Goal: Task Accomplishment & Management: Complete application form

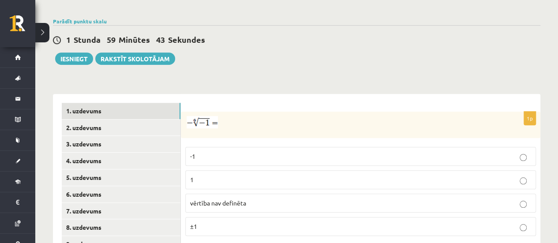
scroll to position [298, 0]
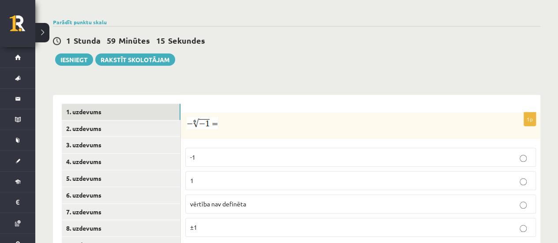
click at [273, 199] on p "vērtība nav definēta" at bounding box center [360, 203] width 341 height 9
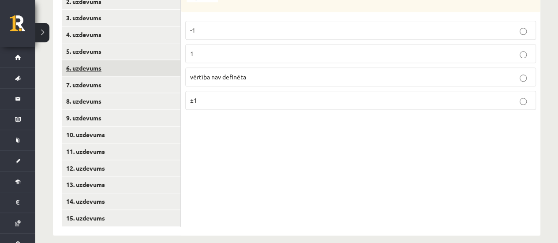
scroll to position [263, 0]
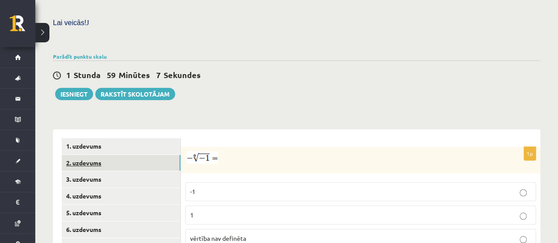
click at [97, 155] on link "2. uzdevums" at bounding box center [121, 163] width 119 height 16
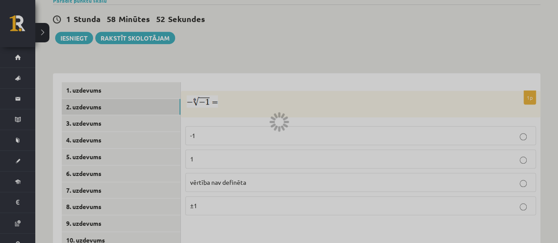
scroll to position [425, 0]
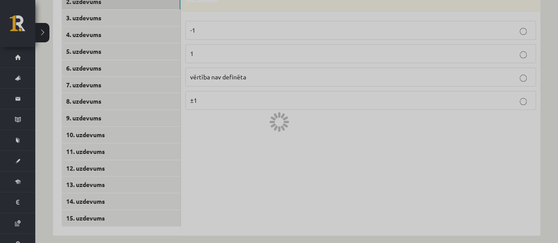
click at [306, 119] on div at bounding box center [279, 121] width 558 height 243
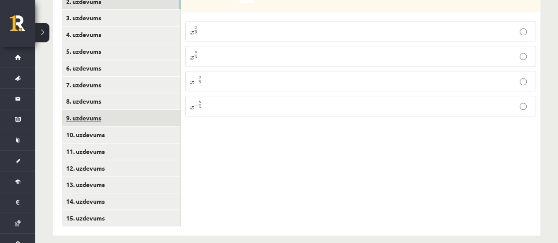
scroll to position [381, 0]
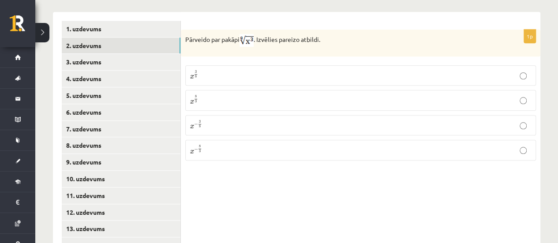
click at [300, 204] on div "1p Pārveido par pakāpi . Izvēlies pareizo atbildi. x 3 8 x 3 8 x 8 3 x 8 3 x − …" at bounding box center [360, 146] width 359 height 268
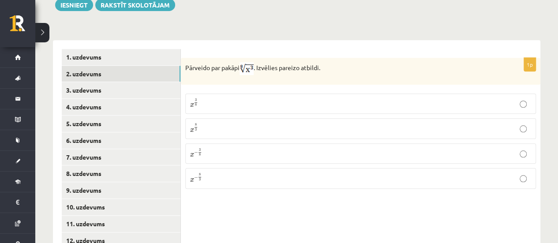
scroll to position [353, 0]
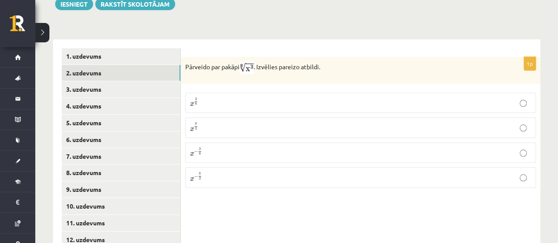
click at [305, 97] on p "x 3 8 x 3 8" at bounding box center [360, 102] width 341 height 11
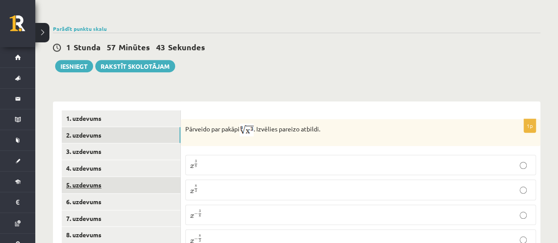
scroll to position [283, 0]
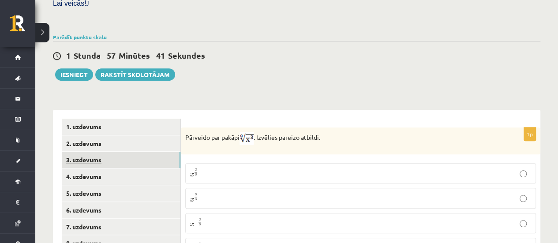
click at [90, 155] on link "3. uzdevums" at bounding box center [121, 160] width 119 height 16
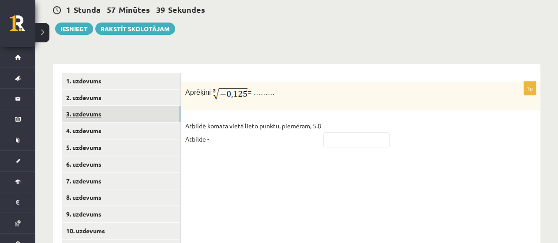
scroll to position [329, 0]
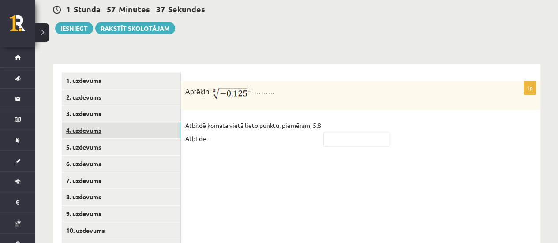
click at [96, 122] on link "4. uzdevums" at bounding box center [121, 130] width 119 height 16
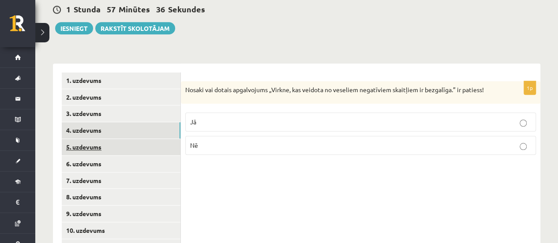
click at [94, 139] on link "5. uzdevums" at bounding box center [121, 147] width 119 height 16
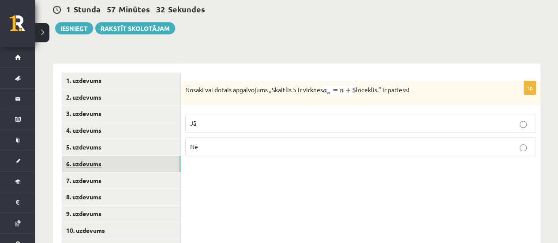
click at [86, 157] on link "6. uzdevums" at bounding box center [121, 164] width 119 height 16
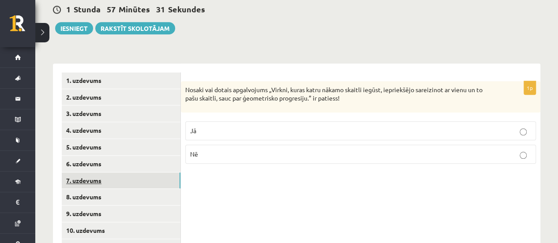
click at [85, 172] on link "7. uzdevums" at bounding box center [121, 180] width 119 height 16
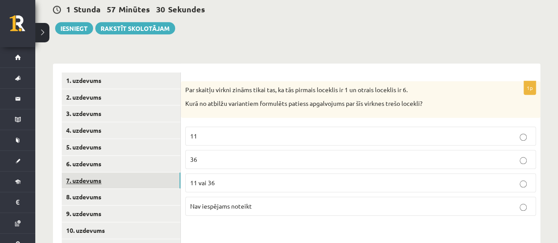
scroll to position [425, 0]
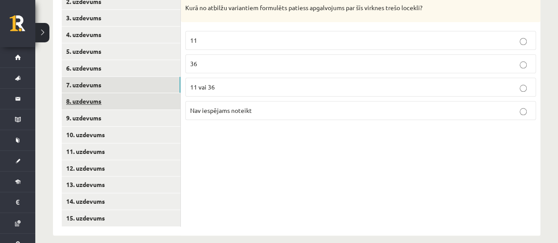
click at [101, 93] on link "8. uzdevums" at bounding box center [121, 101] width 119 height 16
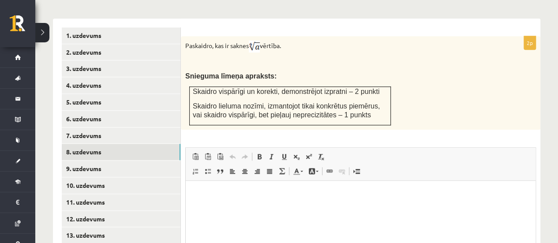
scroll to position [375, 0]
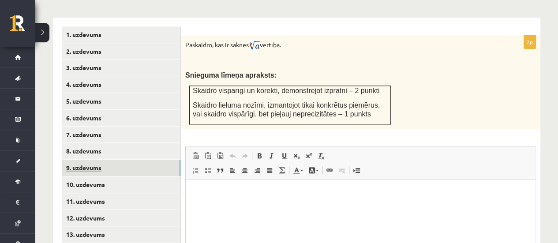
click at [91, 160] on link "9. uzdevums" at bounding box center [121, 168] width 119 height 16
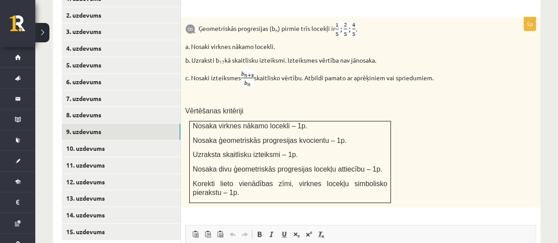
scroll to position [411, 0]
click at [88, 126] on link "9. uzdevums" at bounding box center [121, 131] width 119 height 16
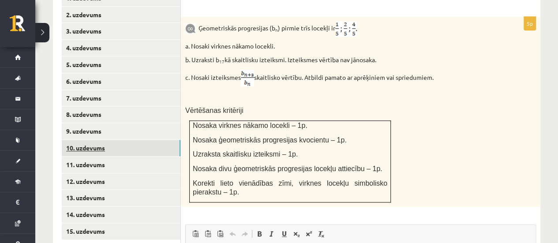
scroll to position [0, 0]
click at [92, 142] on link "10. uzdevums" at bounding box center [121, 148] width 119 height 16
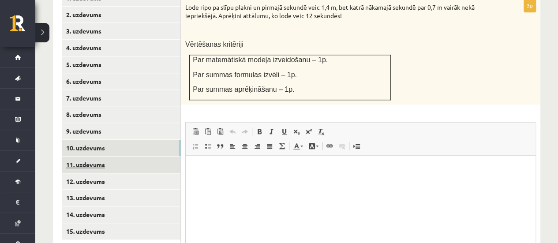
click at [87, 157] on link "11. uzdevums" at bounding box center [121, 165] width 119 height 16
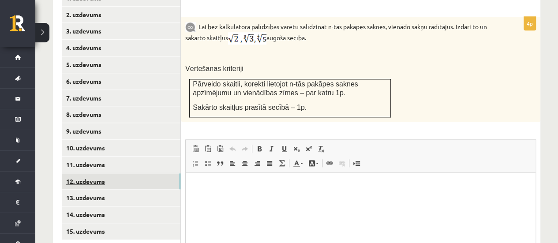
click at [85, 173] on link "12. uzdevums" at bounding box center [121, 181] width 119 height 16
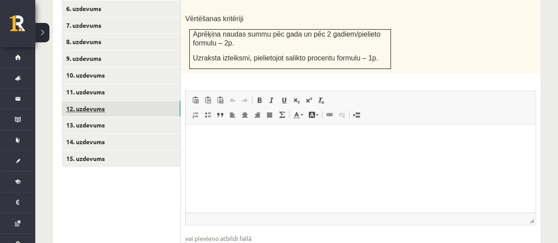
scroll to position [485, 0]
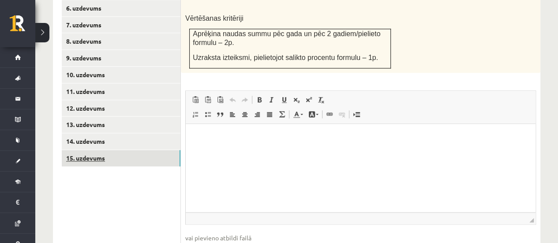
click at [82, 150] on link "15. uzdevums" at bounding box center [121, 158] width 119 height 16
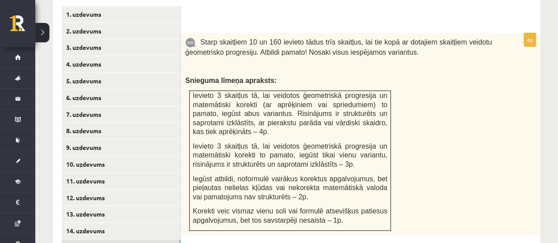
scroll to position [396, 0]
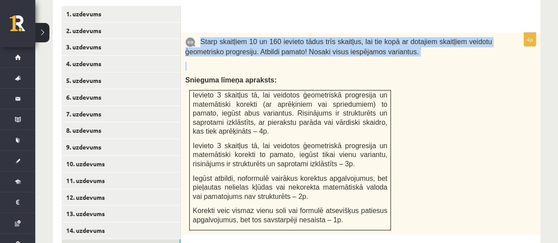
drag, startPoint x: 203, startPoint y: 30, endPoint x: 457, endPoint y: 50, distance: 255.2
click at [457, 50] on div "Starp skaitļiem 10 un 160 ievieto tādus trīs skaitļus, lai tie kopā ar dotajiem…" at bounding box center [360, 134] width 359 height 202
copy div "Starp skaitļiem 10 un 160 ievieto tādus trīs skaitļus, lai tie kopā ar dotajiem…"
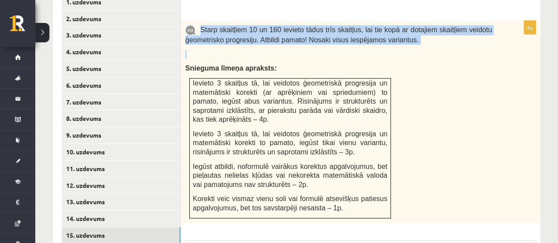
scroll to position [408, 0]
copy div "Starp skaitļiem 10 un 160 ievieto tādus trīs skaitļus, lai tie kopā ar dotajiem…"
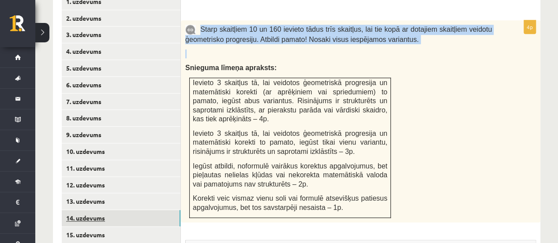
click at [90, 210] on link "14. uzdevums" at bounding box center [121, 218] width 119 height 16
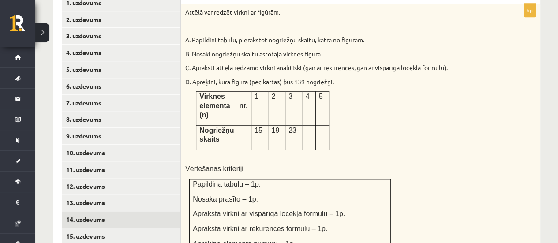
scroll to position [407, 0]
click at [354, 179] on p "Papildina tabulu – 1p." at bounding box center [290, 183] width 194 height 9
click at [106, 195] on link "13. uzdevums" at bounding box center [121, 202] width 119 height 16
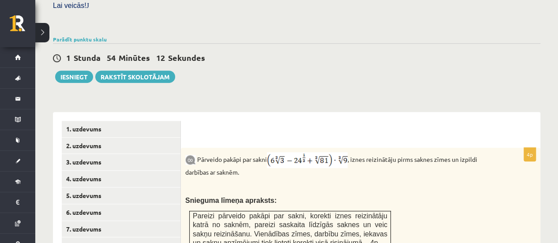
scroll to position [280, 0]
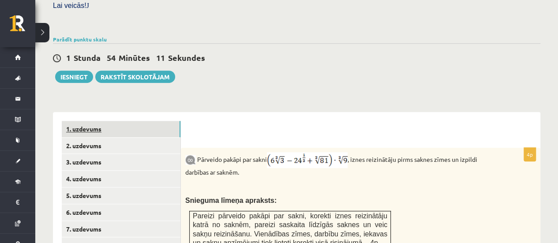
click at [83, 126] on link "1. uzdevums" at bounding box center [121, 129] width 119 height 16
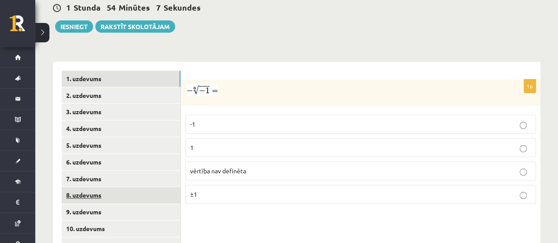
scroll to position [332, 0]
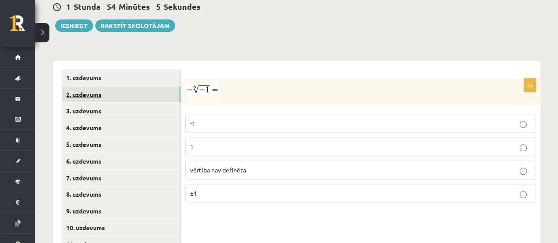
click at [83, 86] on link "2. uzdevums" at bounding box center [121, 94] width 119 height 16
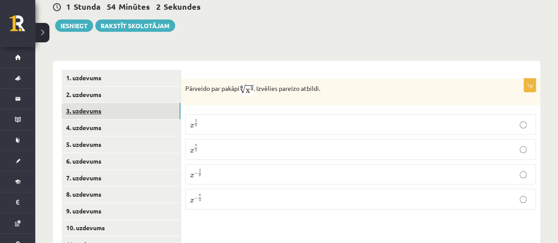
click at [96, 107] on link "3. uzdevums" at bounding box center [121, 111] width 119 height 16
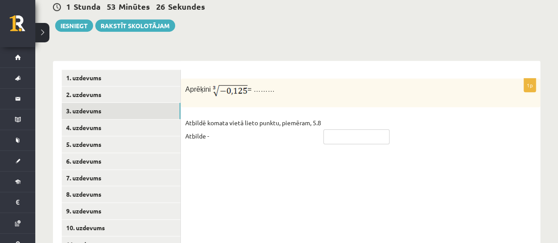
click at [346, 129] on input "text" at bounding box center [356, 136] width 66 height 15
type input "****"
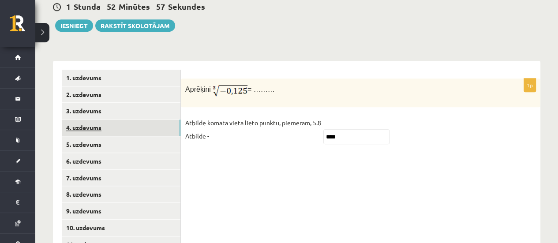
click at [75, 120] on link "4. uzdevums" at bounding box center [121, 128] width 119 height 16
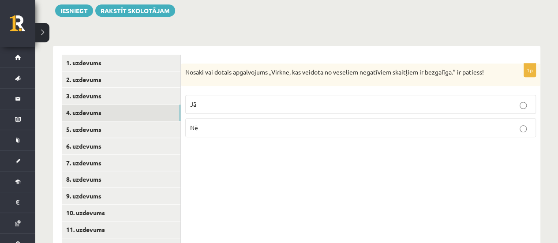
scroll to position [347, 0]
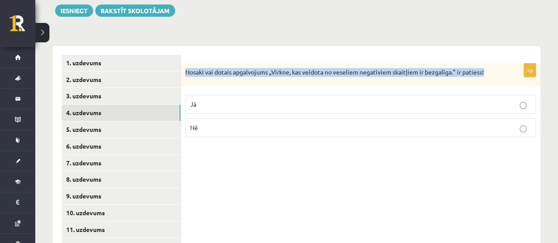
drag, startPoint x: 186, startPoint y: 63, endPoint x: 491, endPoint y: 55, distance: 305.3
click at [491, 64] on div "Nosaki vai dotais apgalvojums „Virkne, kas veidota no veseliem negatīviem skait…" at bounding box center [360, 75] width 359 height 23
copy p "Nosaki vai dotais apgalvojums „Virkne, kas veidota no veseliem negatīviem skait…"
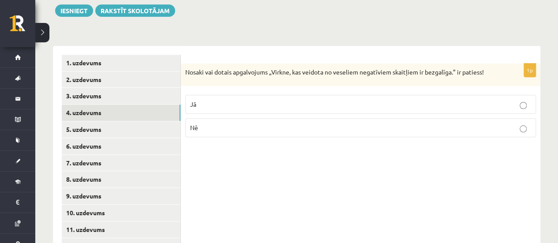
click at [203, 100] on p "Jā" at bounding box center [360, 104] width 341 height 9
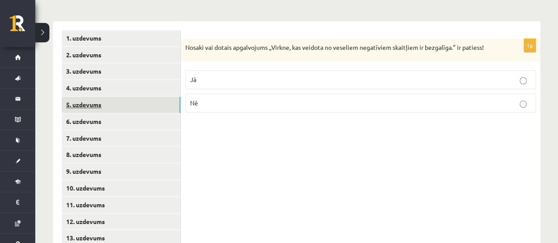
click at [108, 97] on link "5. uzdevums" at bounding box center [121, 105] width 119 height 16
drag, startPoint x: 183, startPoint y: 37, endPoint x: 443, endPoint y: 27, distance: 260.8
click at [443, 30] on form "1p Nosaki vai dotais apgalvojums „Skaitlis 5 ir virknes loceklis.” ir patiess! …" at bounding box center [361, 75] width 342 height 91
copy p "Nosaki vai dotais apgalvojums „Skaitlis 5 ir virknes loceklis.” ir patiess!"
click at [343, 43] on img at bounding box center [339, 48] width 33 height 10
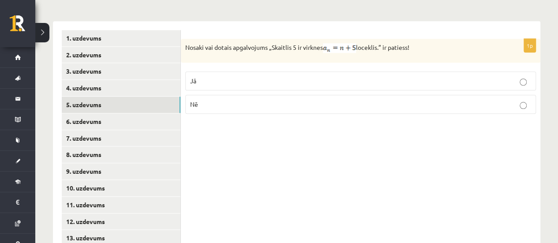
click at [443, 43] on p "Nosaki vai dotais apgalvojums „Skaitlis 5 ir virknes loceklis.” ir patiess!" at bounding box center [338, 48] width 306 height 10
click at [337, 43] on img at bounding box center [339, 48] width 33 height 10
click at [336, 43] on img at bounding box center [339, 48] width 33 height 10
click at [226, 100] on p "Nē" at bounding box center [360, 104] width 341 height 9
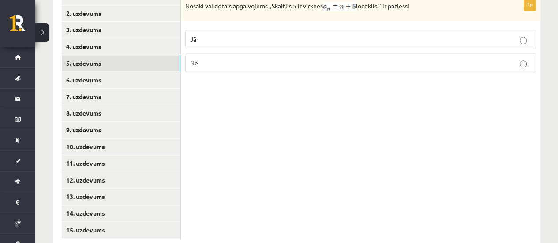
scroll to position [413, 0]
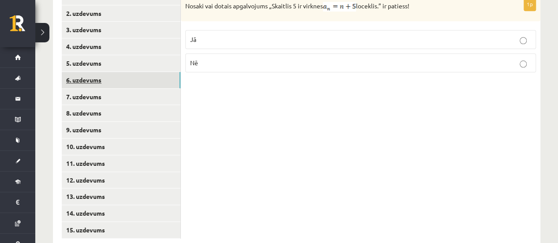
click at [97, 72] on link "6. uzdevums" at bounding box center [121, 80] width 119 height 16
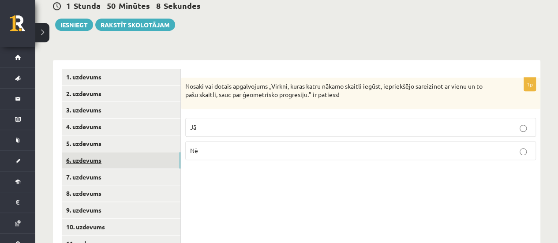
scroll to position [332, 0]
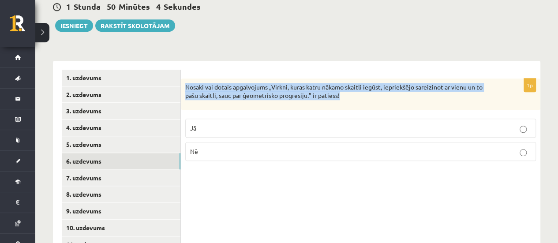
drag, startPoint x: 184, startPoint y: 77, endPoint x: 357, endPoint y: 98, distance: 174.1
click at [357, 98] on div "Nosaki vai dotais apgalvojums „Virkni, kuras katru nākamo skaitli iegūst, iepri…" at bounding box center [360, 93] width 359 height 31
copy p "Nosaki vai dotais apgalvojums „Virkni, kuras katru nākamo skaitli iegūst, iepri…"
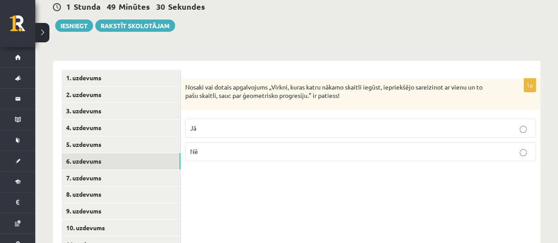
click at [224, 123] on p "Jā" at bounding box center [360, 127] width 341 height 9
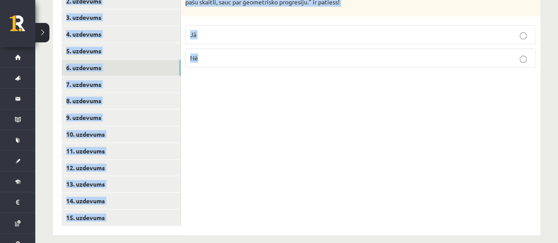
drag, startPoint x: 345, startPoint y: 64, endPoint x: 349, endPoint y: -53, distance: 117.8
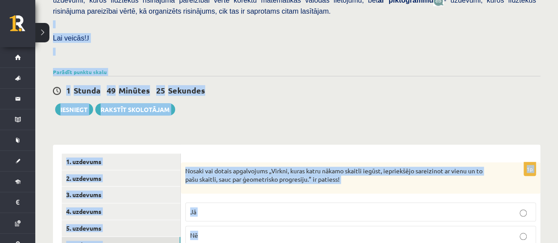
click at [442, 20] on p at bounding box center [294, 24] width 483 height 8
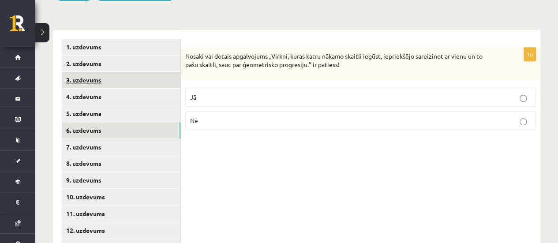
scroll to position [363, 0]
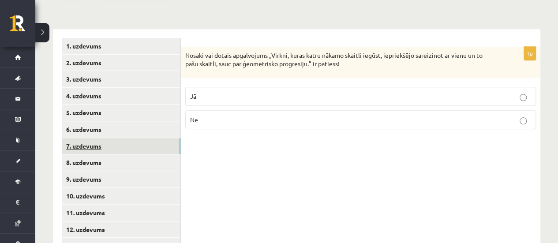
click at [113, 138] on link "7. uzdevums" at bounding box center [121, 146] width 119 height 16
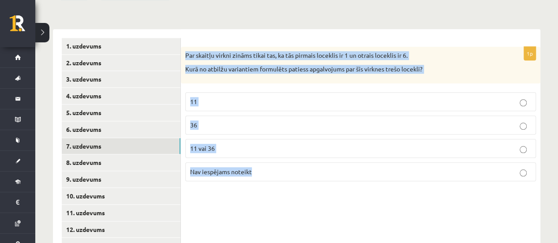
drag, startPoint x: 181, startPoint y: 40, endPoint x: 297, endPoint y: 164, distance: 170.3
click at [297, 164] on div "1p Par skaitļu virkni zināms tikai tas, ka tās pirmais loceklis ir 1 un otrais …" at bounding box center [360, 118] width 359 height 142
copy div "Par skaitļu virkni zināms tikai tas, ka tās pirmais loceklis ir 1 un otrais loc…"
click at [285, 127] on fieldset "11 36 11 vai 36 Nav iespējams noteikt" at bounding box center [360, 136] width 351 height 96
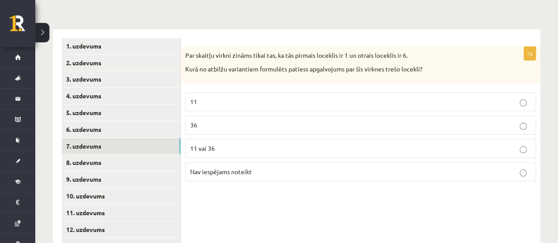
click at [293, 144] on p "11 vai 36" at bounding box center [360, 148] width 341 height 9
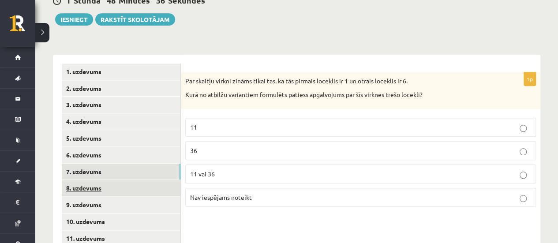
scroll to position [338, 0]
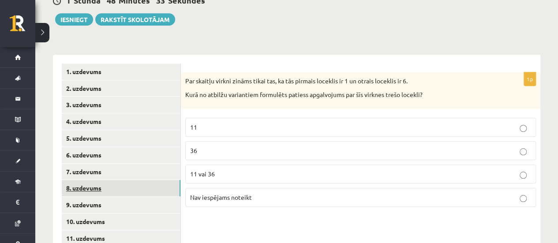
click at [130, 180] on link "8. uzdevums" at bounding box center [121, 188] width 119 height 16
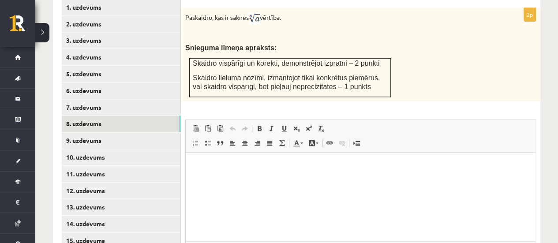
scroll to position [393, 0]
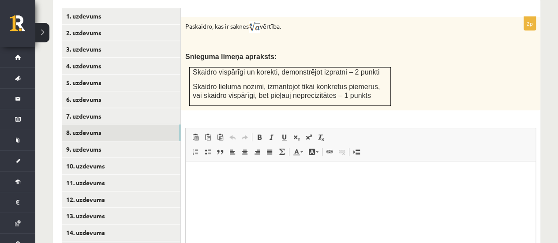
drag, startPoint x: 183, startPoint y: 13, endPoint x: 290, endPoint y: 19, distance: 107.8
click at [290, 19] on div "Paskaidro, kas ir saknes vērtība. Snieguma līmeņa apraksts: Skaidro vispārīgi u…" at bounding box center [360, 63] width 359 height 93
copy p "Paskaidro, kas ir saknes vērtība."
click at [288, 38] on p at bounding box center [338, 42] width 306 height 9
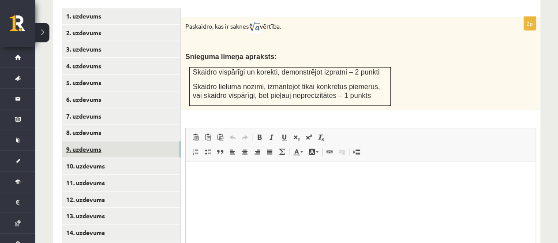
click at [98, 141] on link "9. uzdevums" at bounding box center [121, 149] width 119 height 16
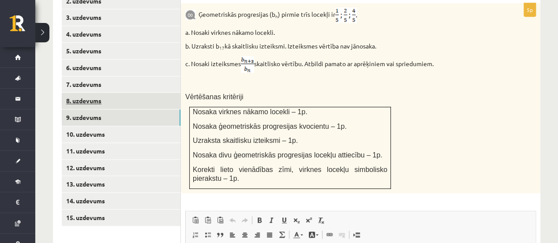
scroll to position [424, 0]
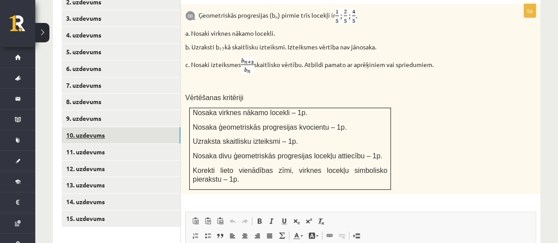
click at [94, 127] on link "10. uzdevums" at bounding box center [121, 135] width 119 height 16
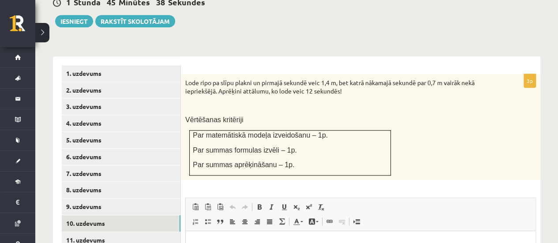
scroll to position [0, 0]
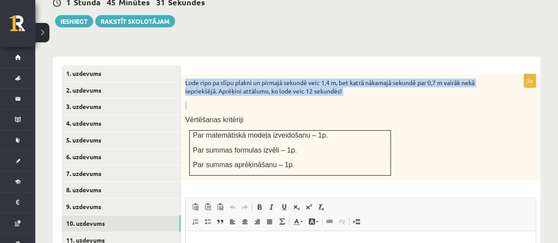
drag, startPoint x: 184, startPoint y: 73, endPoint x: 359, endPoint y: 93, distance: 175.9
click at [359, 93] on div "Lode ripo pa slīpu plakni un pirmajā sekundē veic 1,4 m, bet katrā nākamajā sek…" at bounding box center [360, 127] width 359 height 106
copy div "Lode ripo pa slīpu plakni un pirmajā sekundē veic 1,4 m, bet katrā nākamajā sek…"
click at [467, 82] on p "Lode ripo pa slīpu plakni un pirmajā sekundē veic 1,4 m, bet katrā nākamajā sek…" at bounding box center [338, 86] width 306 height 17
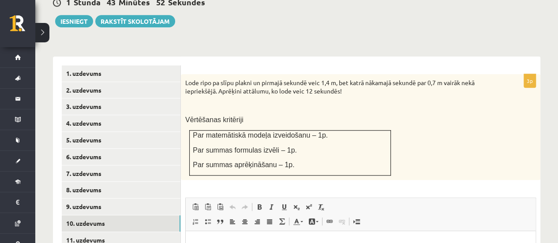
click at [467, 82] on p "Lode ripo pa slīpu plakni un pirmajā sekundē veic 1,4 m, bet katrā nākamajā sek…" at bounding box center [338, 86] width 306 height 17
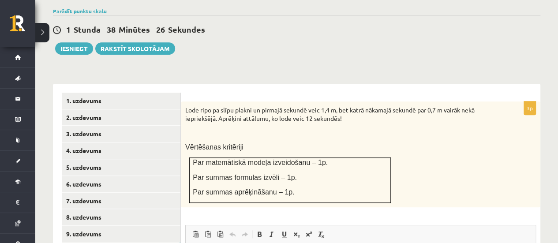
scroll to position [309, 0]
click at [257, 46] on div "Matemātika JK 12.b3 klase 1. ieskaite , [PERSON_NAME] (12.b3 JK klase) [PERSON_…" at bounding box center [296, 80] width 523 height 710
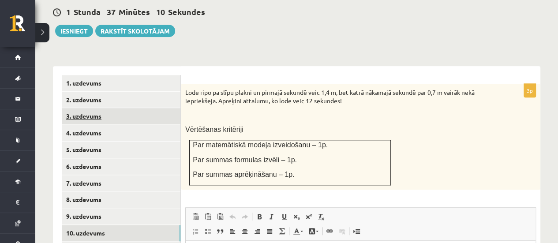
scroll to position [491, 0]
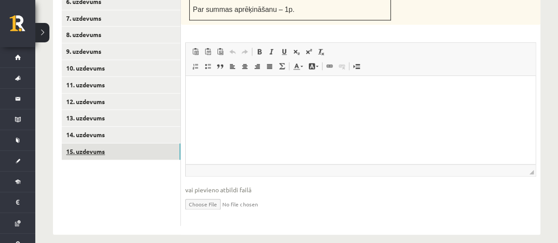
click at [101, 143] on link "15. uzdevums" at bounding box center [121, 151] width 119 height 16
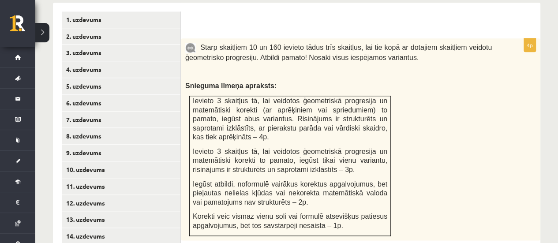
scroll to position [385, 0]
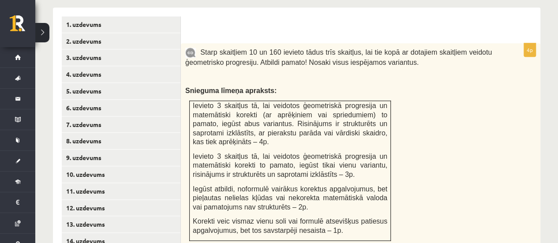
click at [276, 102] on span "Ievieto 3 skaitļus tā, lai veidotos ģeometriskā progresija un matemātiski korek…" at bounding box center [290, 124] width 194 height 44
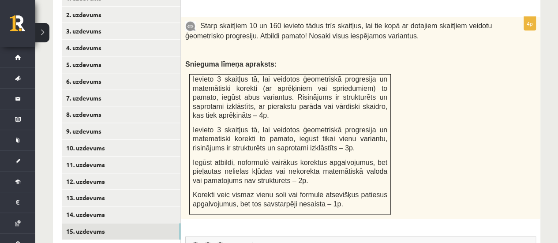
scroll to position [413, 0]
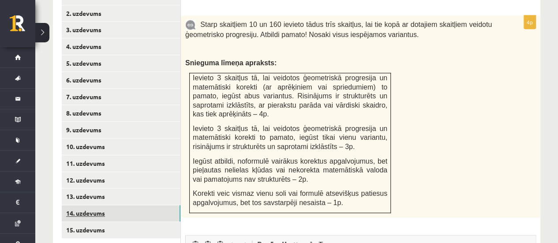
click at [127, 205] on link "14. uzdevums" at bounding box center [121, 213] width 119 height 16
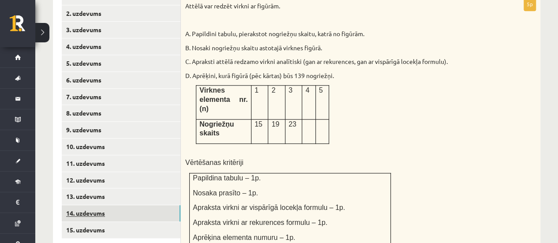
scroll to position [0, 0]
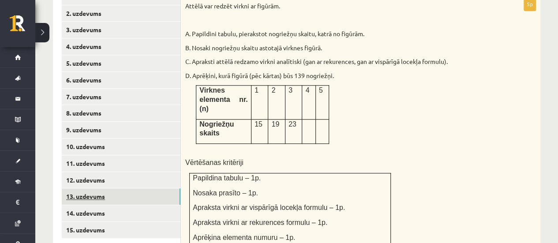
click at [91, 188] on link "13. uzdevums" at bounding box center [121, 196] width 119 height 16
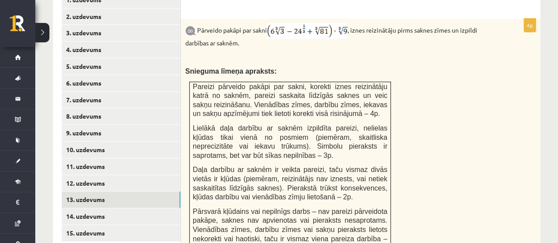
scroll to position [409, 0]
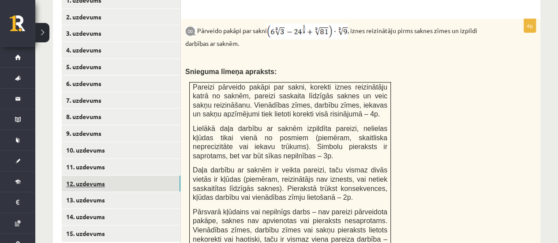
click at [111, 176] on link "12. uzdevums" at bounding box center [121, 184] width 119 height 16
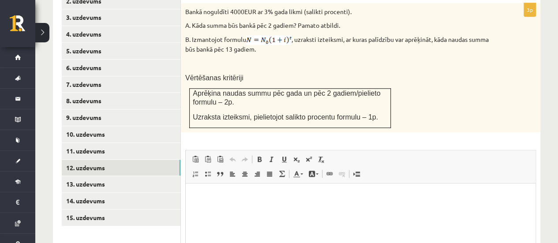
scroll to position [419, 0]
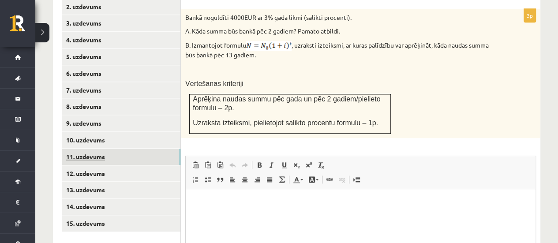
click at [91, 149] on link "11. uzdevums" at bounding box center [121, 157] width 119 height 16
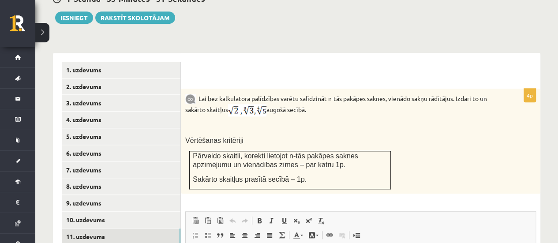
scroll to position [339, 0]
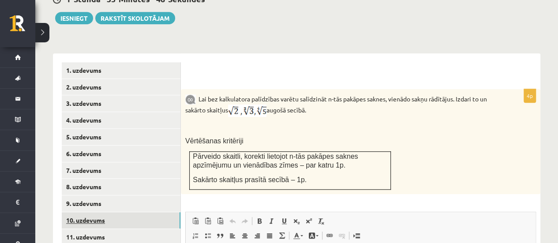
click at [80, 213] on link "10. uzdevums" at bounding box center [121, 220] width 119 height 16
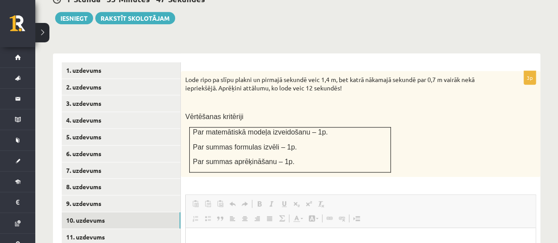
scroll to position [0, 0]
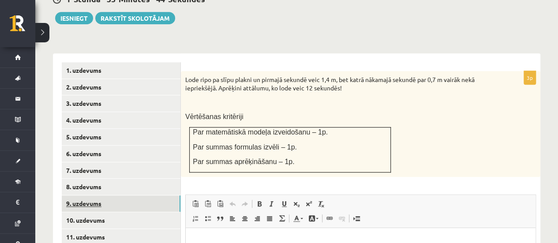
click at [78, 195] on link "9. uzdevums" at bounding box center [121, 203] width 119 height 16
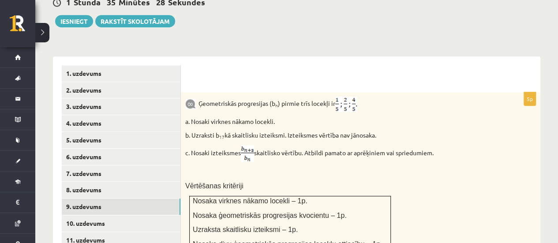
scroll to position [337, 0]
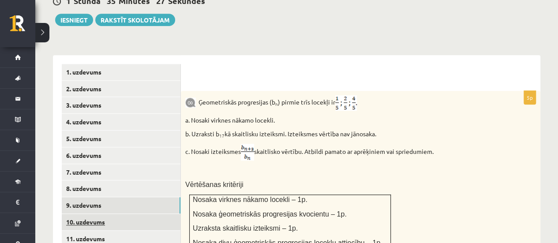
click at [96, 214] on link "10. uzdevums" at bounding box center [121, 222] width 119 height 16
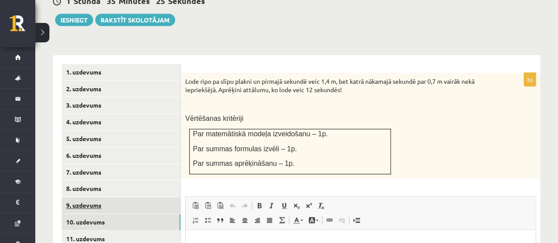
scroll to position [0, 0]
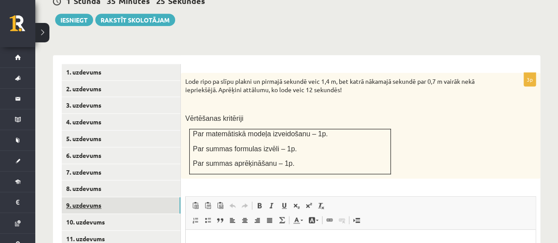
click at [100, 197] on link "9. uzdevums" at bounding box center [121, 205] width 119 height 16
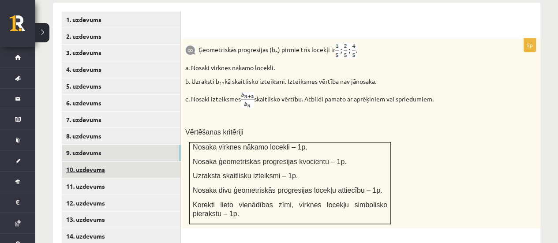
scroll to position [435, 0]
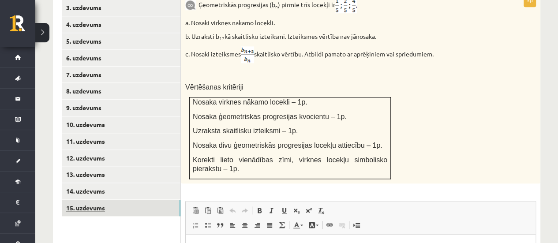
click at [90, 200] on link "15. uzdevums" at bounding box center [121, 208] width 119 height 16
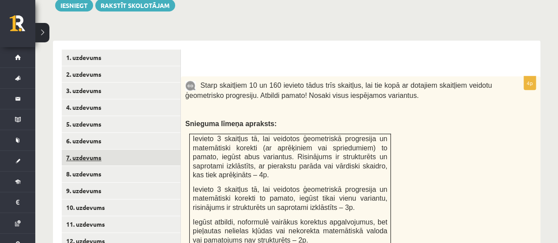
scroll to position [0, 0]
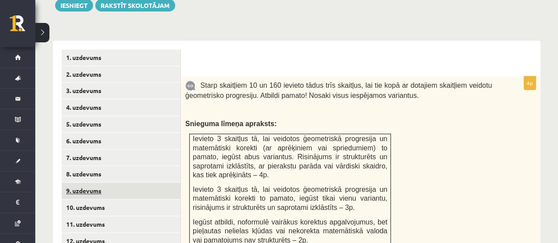
click at [86, 183] on link "9. uzdevums" at bounding box center [121, 191] width 119 height 16
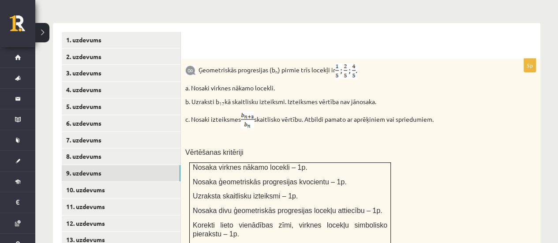
scroll to position [370, 0]
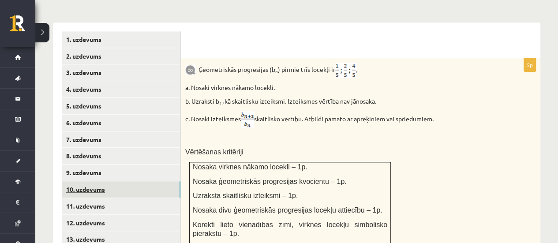
click at [82, 181] on link "10. uzdevums" at bounding box center [121, 189] width 119 height 16
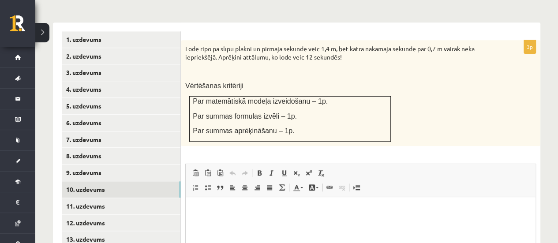
scroll to position [0, 0]
click at [338, 126] on p "Par summas aprēķināšanu – 1p." at bounding box center [290, 130] width 194 height 9
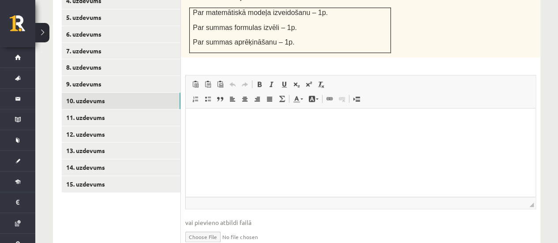
scroll to position [491, 0]
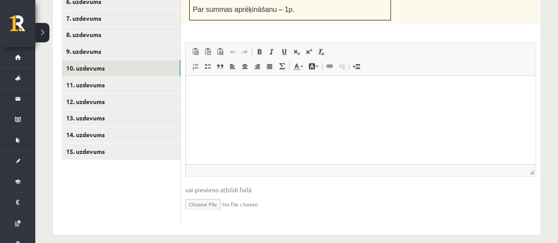
click at [216, 168] on fieldset "Rich Text Editor, wiswyg-editor-user-answer-47024999612780 Панели инструментов …" at bounding box center [360, 131] width 351 height 179
drag, startPoint x: 199, startPoint y: 98, endPoint x: 190, endPoint y: 82, distance: 18.0
click at [190, 82] on html at bounding box center [361, 89] width 350 height 27
click at [206, 84] on span "Вставить" at bounding box center [203, 83] width 7 height 7
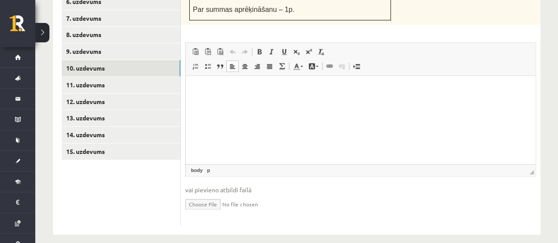
click at [204, 195] on input "file" at bounding box center [360, 203] width 351 height 18
type input "**********"
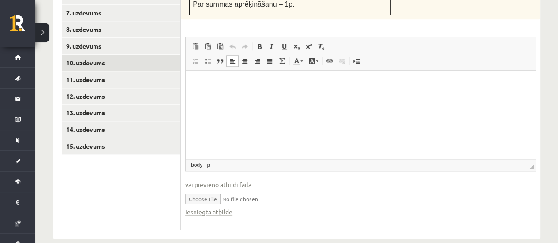
scroll to position [500, 0]
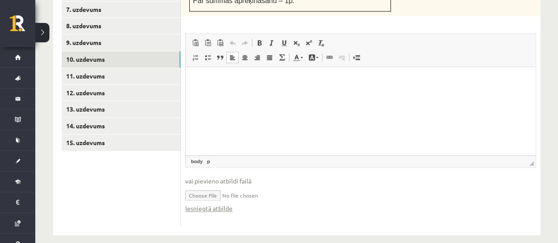
click at [236, 155] on span "◢ Путь элементов body p" at bounding box center [361, 161] width 350 height 12
click at [207, 157] on link "p" at bounding box center [208, 161] width 7 height 8
click at [216, 157] on link "br" at bounding box center [217, 161] width 8 height 8
click at [228, 155] on span "◢ Путь элементов body p br" at bounding box center [361, 161] width 350 height 12
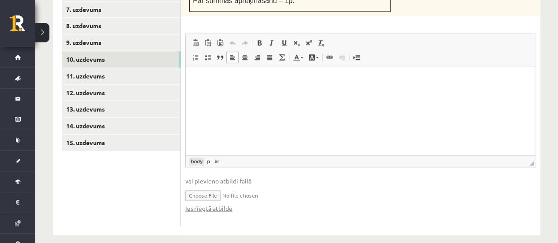
click at [200, 157] on link "body" at bounding box center [196, 161] width 15 height 8
click at [210, 157] on link "p" at bounding box center [208, 161] width 7 height 8
click at [220, 157] on link "br" at bounding box center [217, 161] width 8 height 8
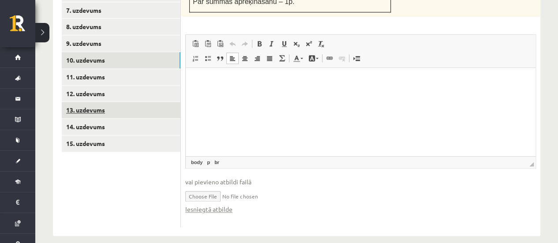
scroll to position [498, 0]
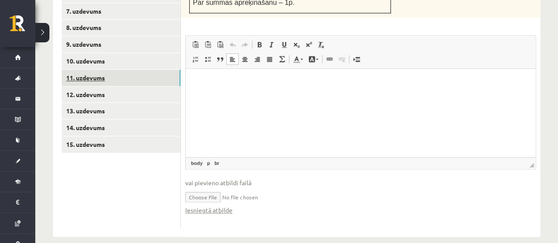
click at [83, 70] on link "11. uzdevums" at bounding box center [121, 78] width 119 height 16
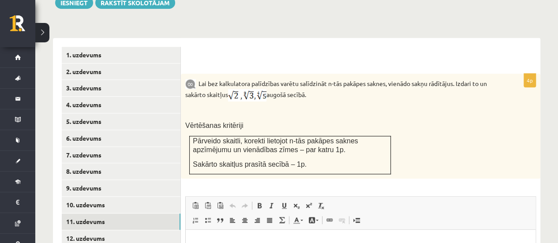
scroll to position [353, 0]
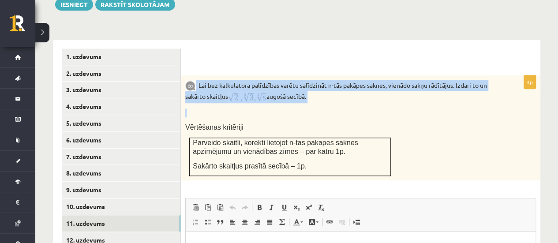
drag, startPoint x: 196, startPoint y: 71, endPoint x: 328, endPoint y: 94, distance: 134.3
click at [328, 94] on div "Lai bez kalkulatora palīdzības varētu salīdzināt n-tās pakāpes saknes, vienādo …" at bounding box center [360, 127] width 359 height 105
copy div "Lai bez kalkulatora palīdzības varētu salīdzināt n-tās pakāpes saknes, vienādo …"
click at [238, 80] on p "Lai bez kalkulatora palīdzības varētu salīdzināt n-tās pakāpes saknes, vienādo …" at bounding box center [338, 91] width 306 height 23
drag, startPoint x: 202, startPoint y: 71, endPoint x: 291, endPoint y: 86, distance: 90.7
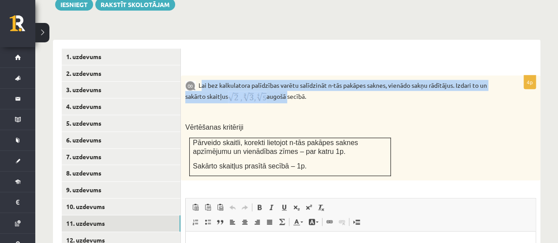
click at [291, 86] on p "Lai bez kalkulatora palīdzības varētu salīdzināt n-tās pakāpes saknes, vienādo …" at bounding box center [338, 91] width 306 height 23
drag, startPoint x: 291, startPoint y: 86, endPoint x: 331, endPoint y: 86, distance: 39.7
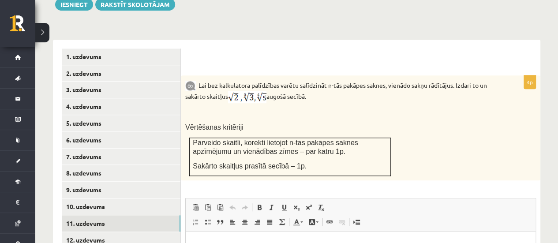
drag, startPoint x: 331, startPoint y: 86, endPoint x: 316, endPoint y: 90, distance: 15.5
click at [316, 90] on p "Lai bez kalkulatora palīdzības varētu salīdzināt n-tās pakāpes saknes, vienādo …" at bounding box center [338, 91] width 306 height 23
drag, startPoint x: 318, startPoint y: 87, endPoint x: 198, endPoint y: 74, distance: 120.7
click at [198, 80] on p "Lai bez kalkulatora palīdzības varētu salīdzināt n-tās pakāpes saknes, vienādo …" at bounding box center [338, 91] width 306 height 23
click at [227, 80] on p "Lai bez kalkulatora palīdzības varētu salīdzināt n-tās pakāpes saknes, vienādo …" at bounding box center [338, 91] width 306 height 23
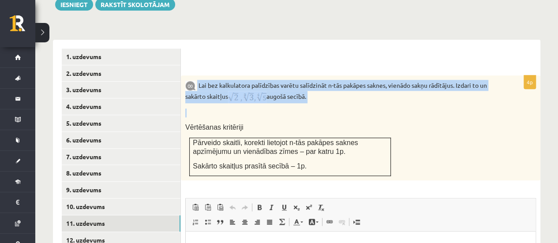
drag, startPoint x: 198, startPoint y: 74, endPoint x: 308, endPoint y: 100, distance: 113.7
click at [308, 100] on div "Lai bez kalkulatora palīdzības varētu salīdzināt n-tās pakāpes saknes, vienādo …" at bounding box center [360, 127] width 359 height 105
copy div "Lai bez kalkulatora palīdzības varētu salīdzināt n-tās pakāpes saknes, vienādo …"
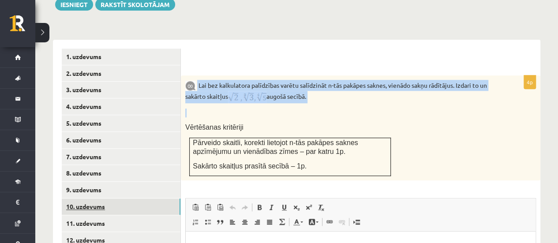
click at [89, 200] on link "10. uzdevums" at bounding box center [121, 206] width 119 height 16
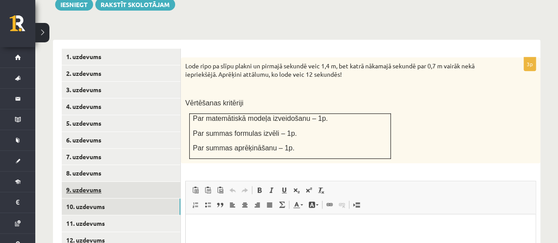
scroll to position [0, 0]
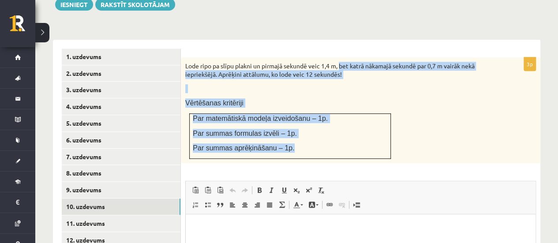
drag, startPoint x: 306, startPoint y: 129, endPoint x: 361, endPoint y: -53, distance: 190.2
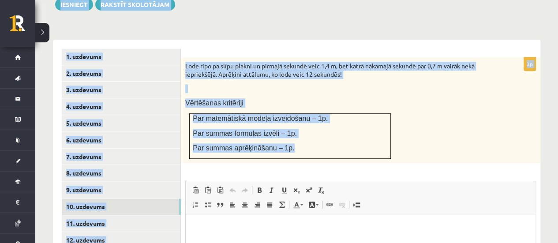
scroll to position [150, 0]
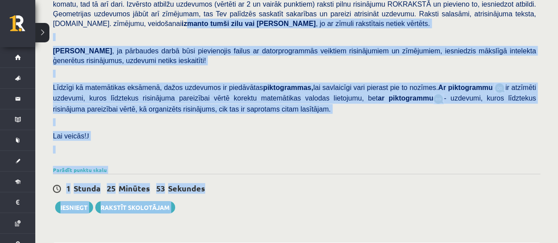
click at [337, 108] on div "[PERSON_NAME] darbā varēsi demonstrēt savas zināšanas, izpratni, prasmes, kā ar…" at bounding box center [296, 38] width 487 height 252
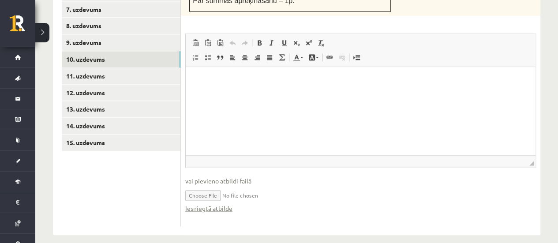
scroll to position [500, 0]
click at [216, 186] on input "file" at bounding box center [360, 195] width 351 height 18
type input "**********"
click at [202, 94] on html at bounding box center [361, 80] width 350 height 27
click at [153, 198] on ul "1. uzdevums 2. uzdevums 3. uzdevums 4. uzdevums 5. uzdevums 6. uzdevums 7. uzde…" at bounding box center [121, 63] width 119 height 325
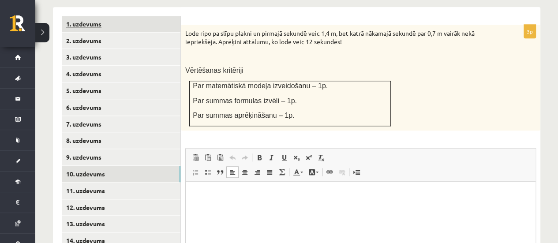
scroll to position [385, 0]
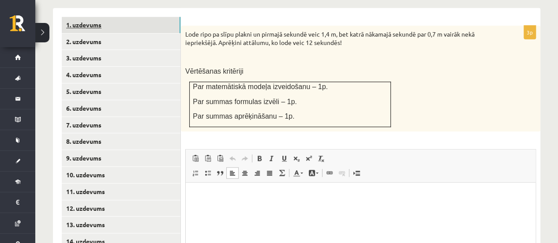
click at [94, 17] on link "1. uzdevums" at bounding box center [121, 25] width 119 height 16
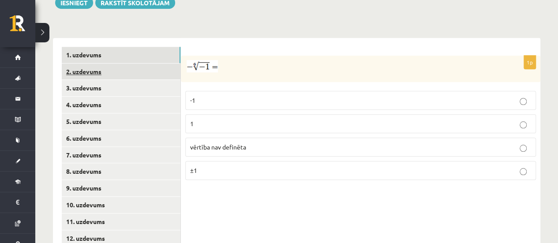
scroll to position [367, 0]
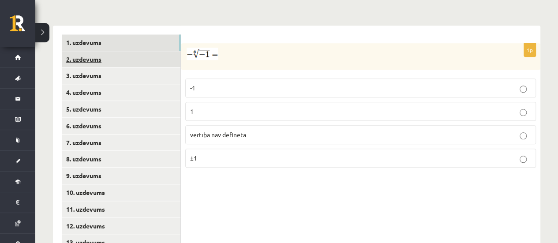
click at [97, 101] on link "5. uzdevums" at bounding box center [121, 109] width 119 height 16
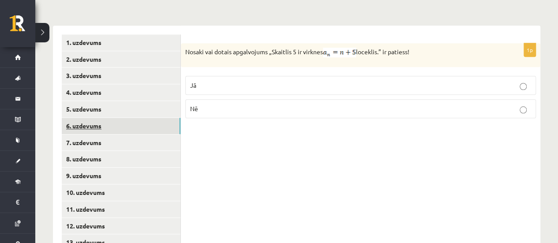
click at [94, 118] on link "6. uzdevums" at bounding box center [121, 126] width 119 height 16
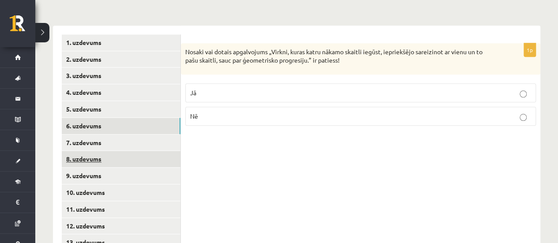
click at [104, 152] on link "8. uzdevums" at bounding box center [121, 159] width 119 height 16
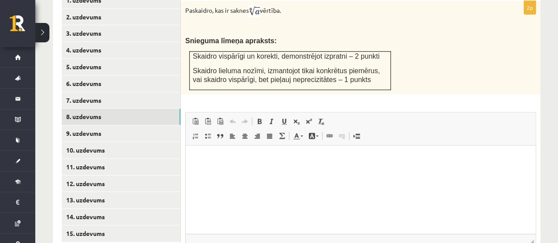
scroll to position [478, 0]
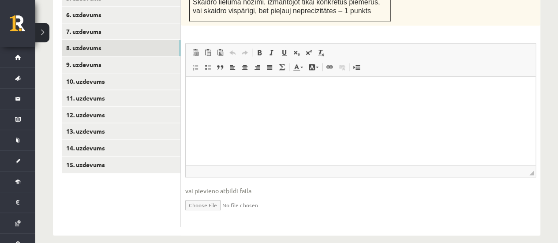
click at [221, 196] on input "file" at bounding box center [360, 204] width 351 height 18
type input "**********"
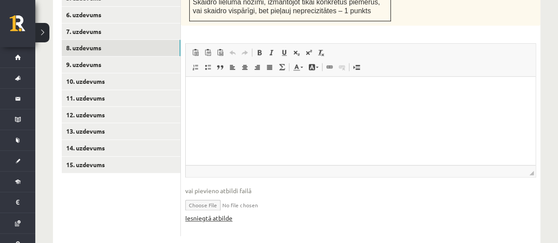
click at [209, 213] on link "Iesniegtā atbilde" at bounding box center [208, 217] width 47 height 9
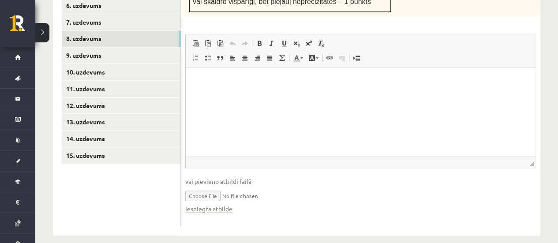
click at [288, 186] on input "file" at bounding box center [360, 195] width 351 height 18
click at [94, 47] on link "9. uzdevums" at bounding box center [121, 55] width 119 height 16
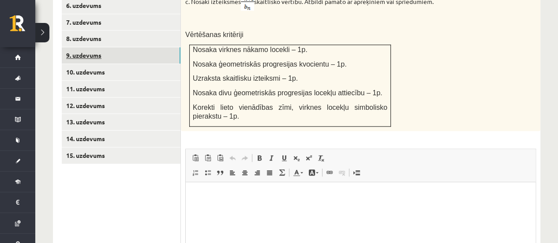
scroll to position [0, 0]
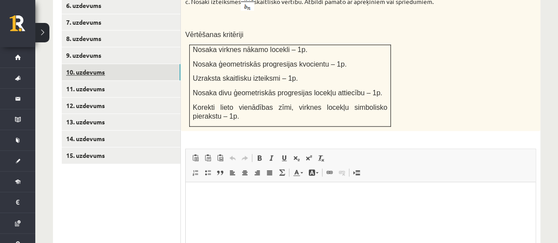
click at [98, 64] on link "10. uzdevums" at bounding box center [121, 72] width 119 height 16
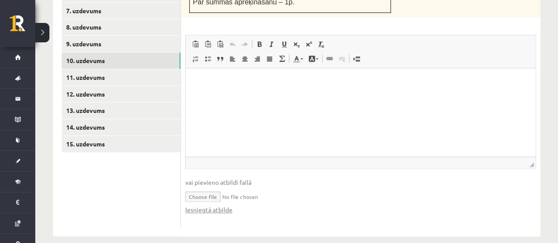
scroll to position [499, 0]
click at [89, 52] on link "10. uzdevums" at bounding box center [121, 60] width 119 height 16
click at [93, 71] on link "11. uzdevums" at bounding box center [121, 77] width 119 height 16
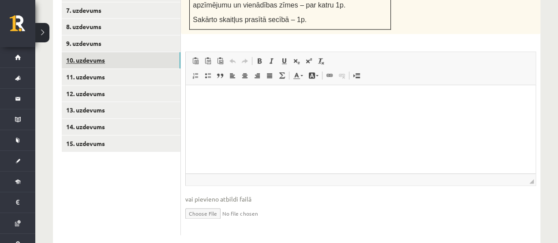
click at [89, 52] on link "10. uzdevums" at bounding box center [121, 60] width 119 height 16
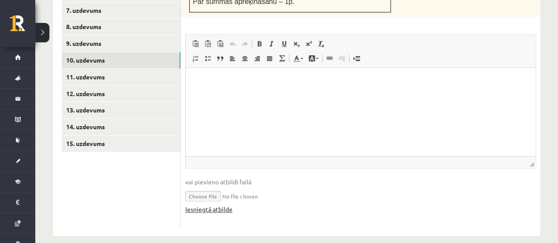
click at [198, 205] on link "Iesniegtā atbilde" at bounding box center [208, 209] width 47 height 9
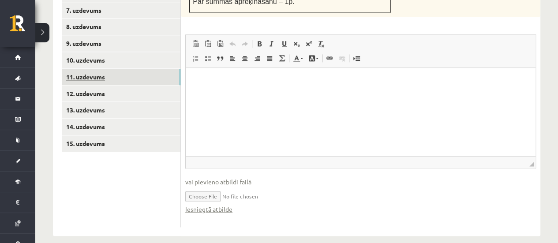
click at [109, 69] on link "11. uzdevums" at bounding box center [121, 77] width 119 height 16
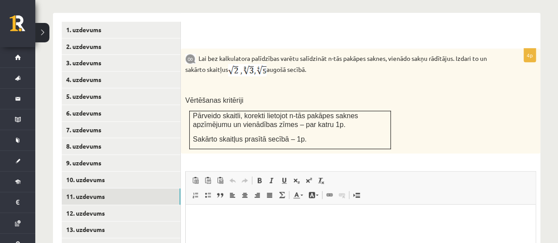
scroll to position [380, 0]
click at [90, 205] on link "12. uzdevums" at bounding box center [121, 213] width 119 height 16
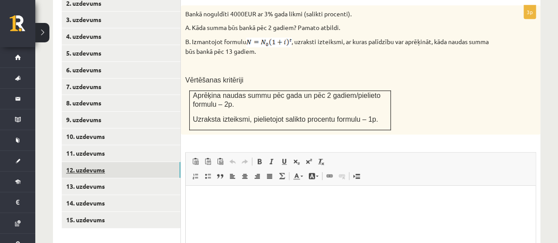
scroll to position [426, 0]
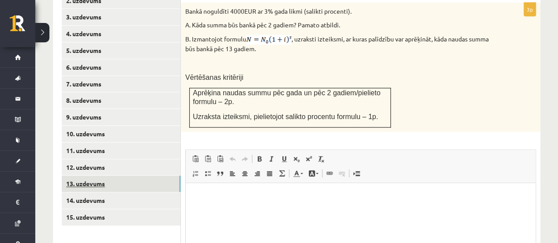
click at [93, 176] on link "13. uzdevums" at bounding box center [121, 184] width 119 height 16
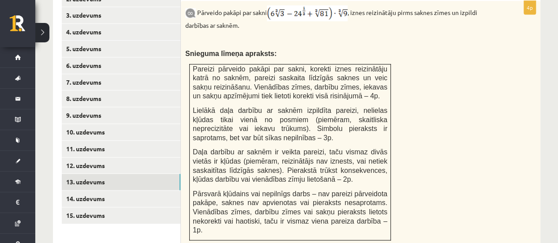
scroll to position [428, 0]
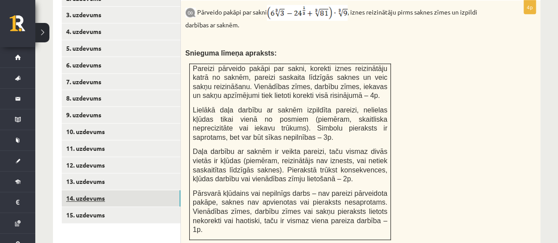
click at [90, 194] on link "14. uzdevums" at bounding box center [121, 198] width 119 height 16
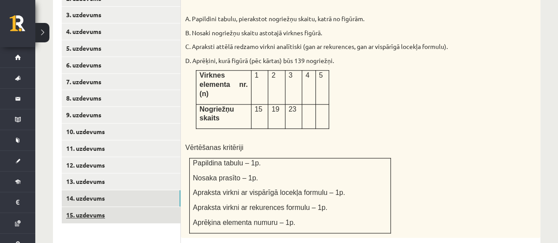
scroll to position [0, 0]
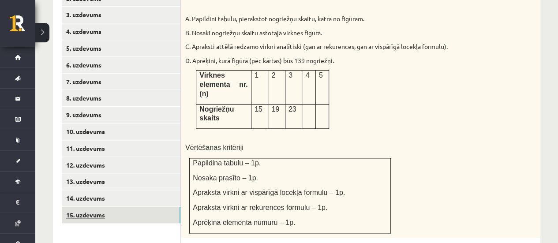
click at [83, 207] on link "15. uzdevums" at bounding box center [121, 215] width 119 height 16
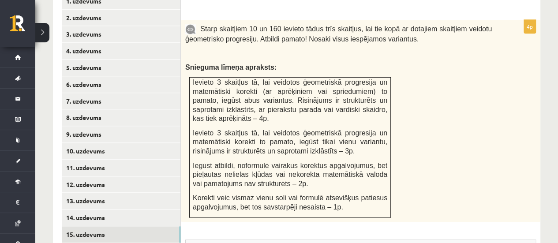
scroll to position [409, 0]
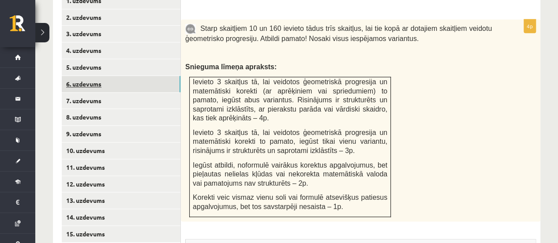
click at [88, 76] on link "6. uzdevums" at bounding box center [121, 84] width 119 height 16
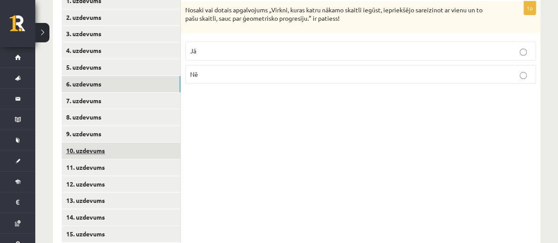
click at [75, 142] on link "10. uzdevums" at bounding box center [121, 150] width 119 height 16
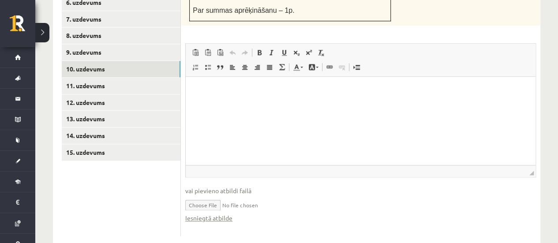
scroll to position [491, 0]
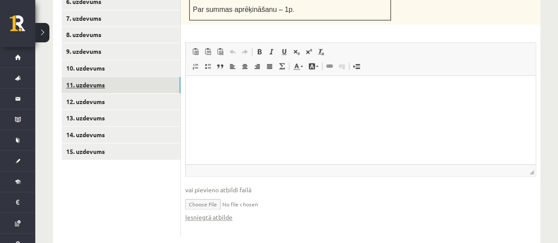
click at [90, 77] on link "11. uzdevums" at bounding box center [121, 85] width 119 height 16
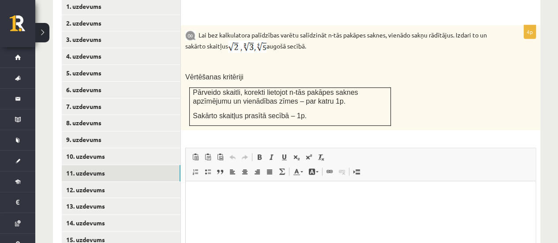
scroll to position [0, 0]
click at [319, 37] on p "Lai bez kalkulatora palīdzības varētu salīdzināt n-tās pakāpes saknes, vienādo …" at bounding box center [338, 41] width 306 height 23
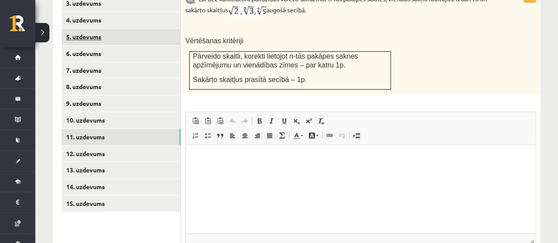
scroll to position [440, 0]
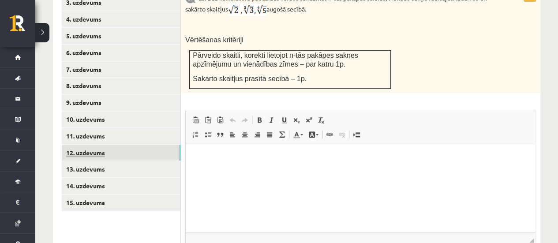
click at [101, 145] on link "12. uzdevums" at bounding box center [121, 153] width 119 height 16
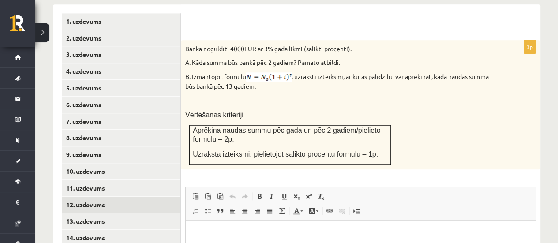
scroll to position [389, 0]
click at [321, 83] on div "Bankā noguldīti 4000EUR ar 3% gada likmi (salikti procenti). A. Kāda summa būs …" at bounding box center [360, 104] width 359 height 129
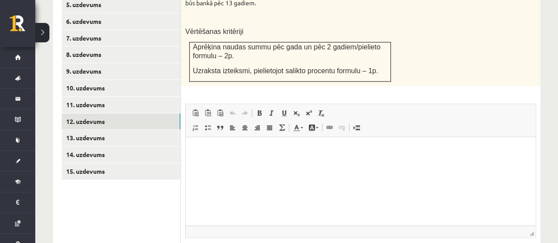
scroll to position [532, 0]
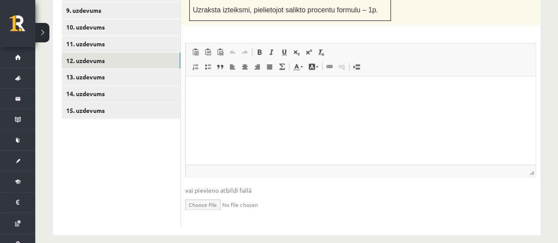
click at [206, 195] on input "file" at bounding box center [360, 204] width 351 height 18
type input "**********"
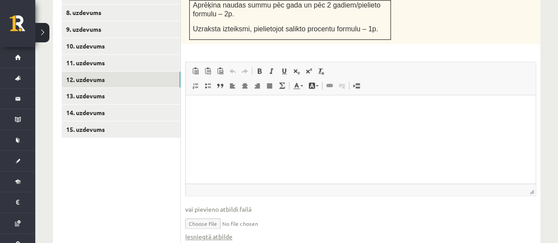
scroll to position [513, 0]
click at [209, 123] on html at bounding box center [361, 109] width 350 height 27
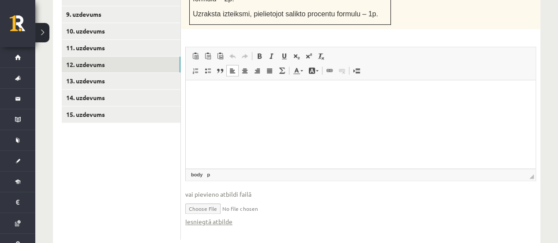
scroll to position [537, 0]
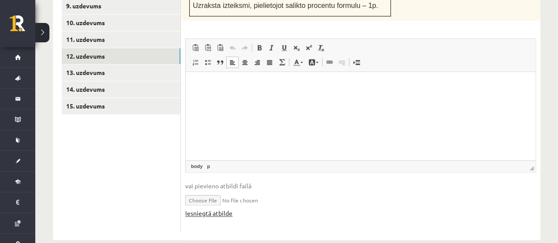
click at [211, 209] on link "Iesniegtā atbilde" at bounding box center [208, 213] width 47 height 9
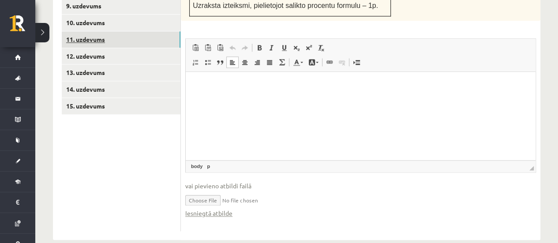
click at [90, 31] on link "11. uzdevums" at bounding box center [121, 39] width 119 height 16
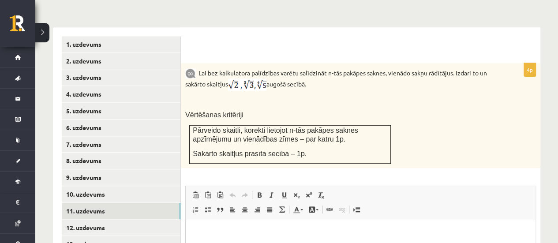
scroll to position [365, 0]
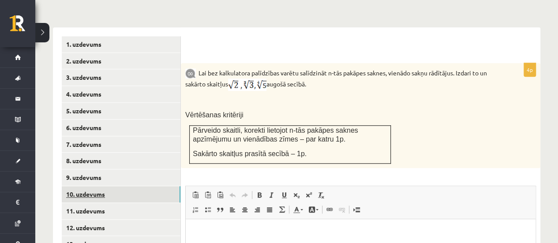
click at [125, 188] on link "10. uzdevums" at bounding box center [121, 194] width 119 height 16
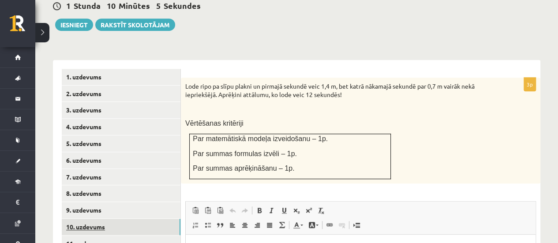
scroll to position [500, 0]
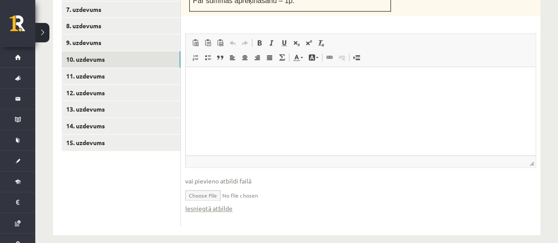
click at [214, 187] on input "file" at bounding box center [360, 195] width 351 height 18
type input "**********"
click at [223, 204] on link "Iesniegtā atbilde" at bounding box center [208, 208] width 47 height 9
click at [86, 68] on link "11. uzdevums" at bounding box center [121, 76] width 119 height 16
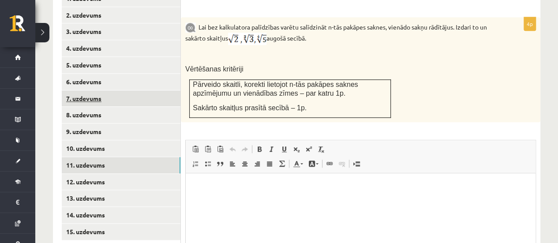
scroll to position [504, 0]
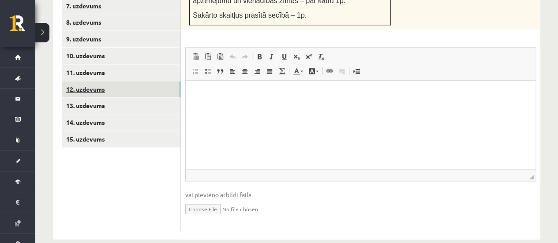
click at [93, 85] on link "12. uzdevums" at bounding box center [121, 89] width 119 height 16
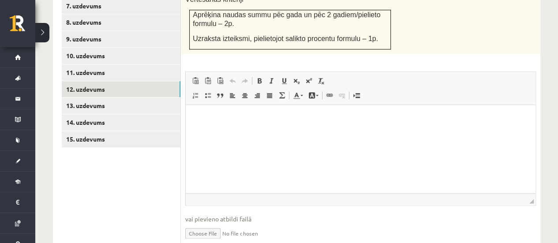
scroll to position [542, 0]
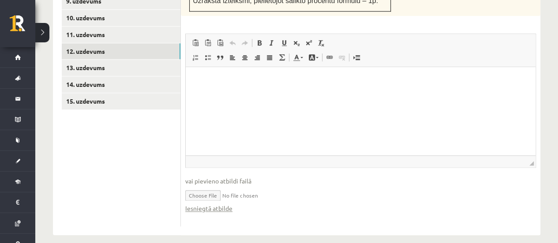
click at [240, 94] on html at bounding box center [361, 80] width 350 height 27
click at [225, 176] on span "vai pievieno atbildi failā" at bounding box center [360, 180] width 351 height 9
click at [156, 179] on ul "1. uzdevums 2. uzdevums 3. uzdevums 4. uzdevums 5. uzdevums 6. uzdevums 7. uzde…" at bounding box center [121, 43] width 119 height 366
click at [209, 204] on link "Iesniegtā atbilde" at bounding box center [208, 208] width 47 height 9
click at [205, 204] on link "Iesniegtā atbilde" at bounding box center [208, 208] width 47 height 9
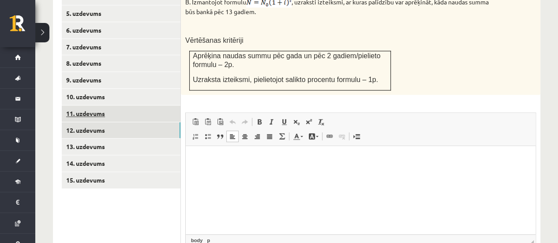
scroll to position [462, 0]
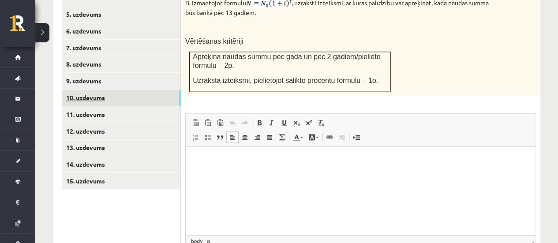
click at [93, 90] on link "10. uzdevums" at bounding box center [121, 98] width 119 height 16
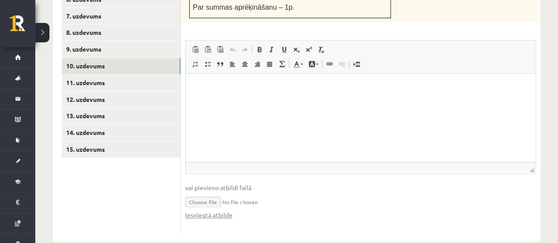
scroll to position [500, 0]
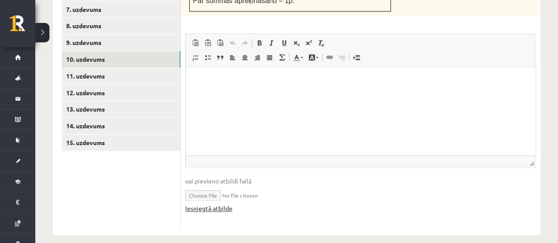
click at [223, 204] on link "Iesniegtā atbilde" at bounding box center [208, 208] width 47 height 9
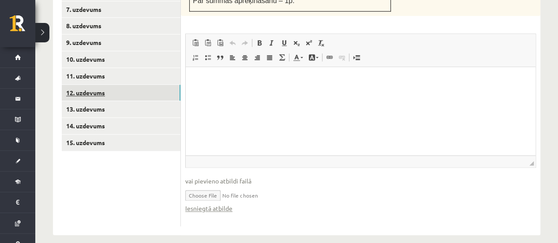
click at [74, 85] on link "12. uzdevums" at bounding box center [121, 93] width 119 height 16
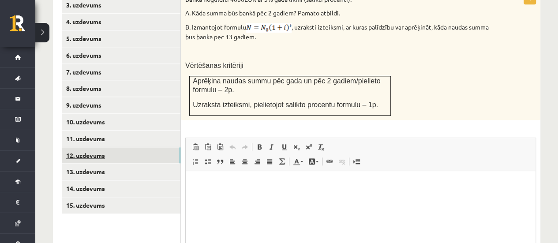
scroll to position [438, 0]
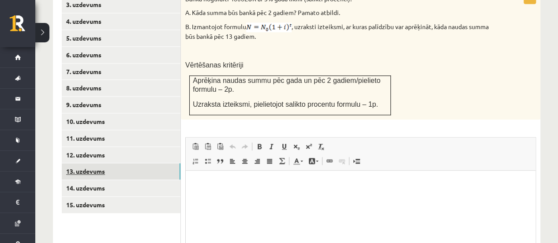
click at [88, 163] on link "13. uzdevums" at bounding box center [121, 171] width 119 height 16
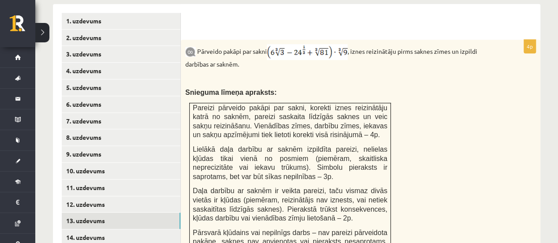
scroll to position [388, 0]
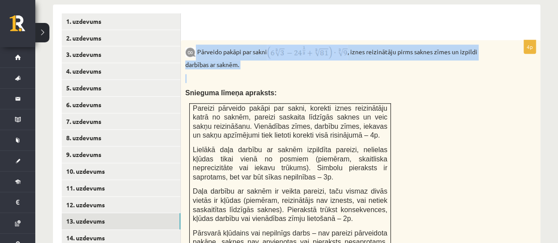
drag, startPoint x: 196, startPoint y: 41, endPoint x: 258, endPoint y: 60, distance: 64.4
click at [258, 60] on div "Pārveido pakāpi par sakni , iznes reizinātāju pirms saknes zīmes un izpildi dar…" at bounding box center [360, 162] width 359 height 244
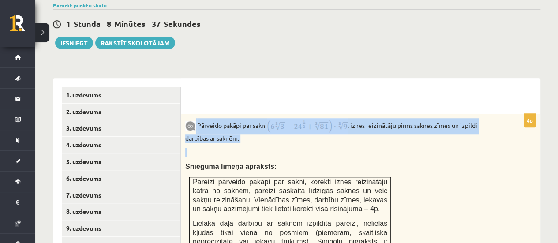
scroll to position [318, 0]
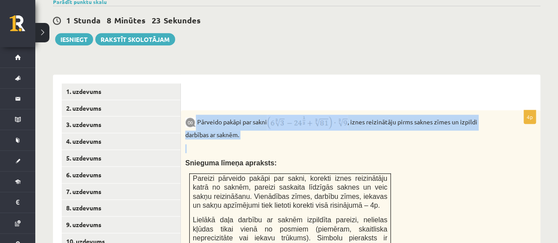
click at [303, 110] on div "Pārveido pakāpi par sakni , iznes reizinātāju pirms saknes zīmes un izpildi dar…" at bounding box center [360, 232] width 359 height 244
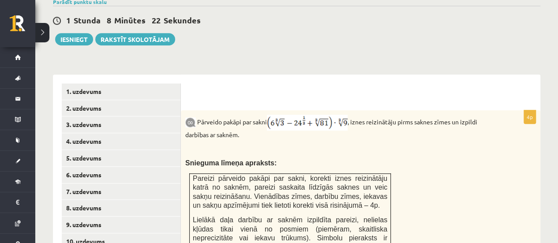
click at [304, 115] on img at bounding box center [307, 123] width 81 height 16
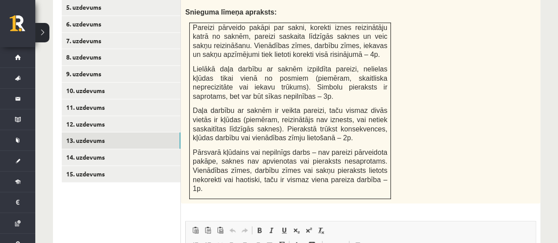
scroll to position [469, 0]
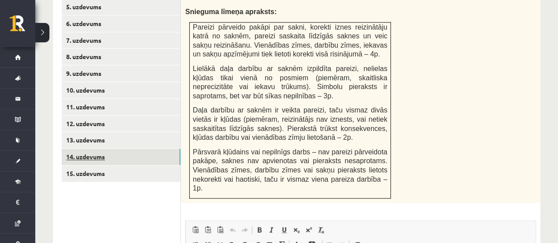
click at [101, 149] on link "14. uzdevums" at bounding box center [121, 157] width 119 height 16
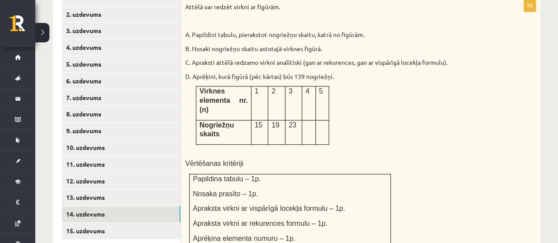
scroll to position [412, 0]
click at [274, 120] on td "19" at bounding box center [276, 132] width 17 height 25
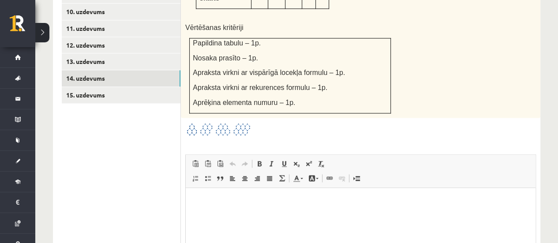
scroll to position [548, 0]
click at [233, 118] on div "5p Attēlā var redzēt virkni ar figūrām. A. Papildini tabulu, pierakstot nogriež…" at bounding box center [360, 100] width 359 height 476
click at [254, 122] on div at bounding box center [360, 129] width 351 height 15
click at [238, 122] on img at bounding box center [218, 129] width 66 height 15
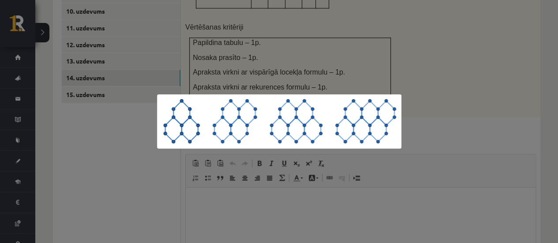
click at [266, 195] on div at bounding box center [279, 121] width 558 height 243
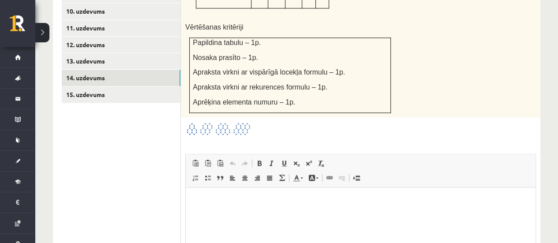
click at [234, 122] on img at bounding box center [218, 129] width 66 height 15
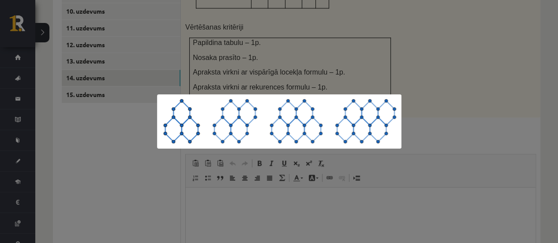
click at [398, 73] on div at bounding box center [279, 121] width 558 height 243
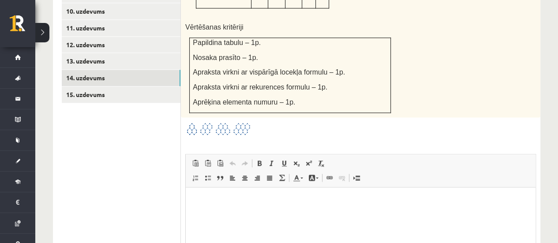
scroll to position [651, 0]
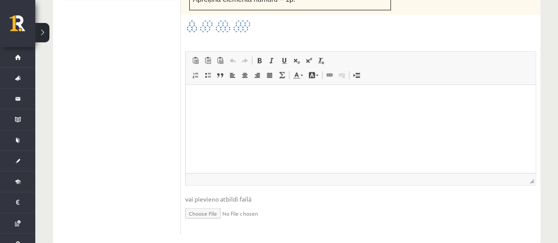
click at [208, 203] on input "file" at bounding box center [360, 212] width 351 height 18
type input "**********"
click at [205, 221] on link "Iesniegtā atbilde" at bounding box center [208, 225] width 47 height 9
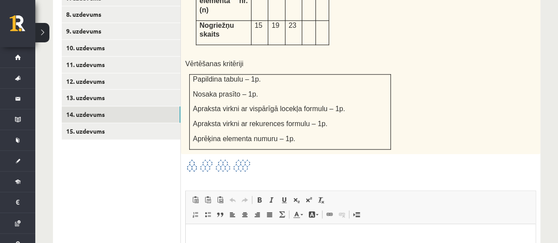
scroll to position [499, 0]
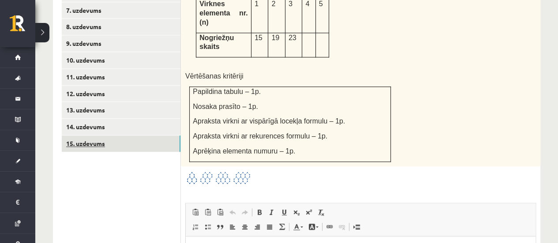
click at [97, 135] on link "15. uzdevums" at bounding box center [121, 143] width 119 height 16
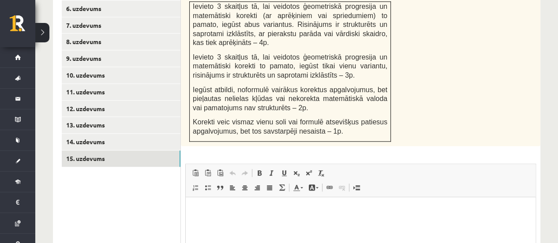
scroll to position [311, 0]
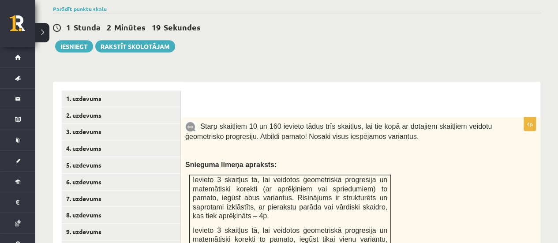
click at [205, 90] on div at bounding box center [361, 99] width 342 height 18
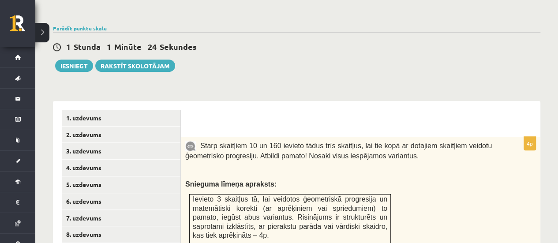
scroll to position [360, 0]
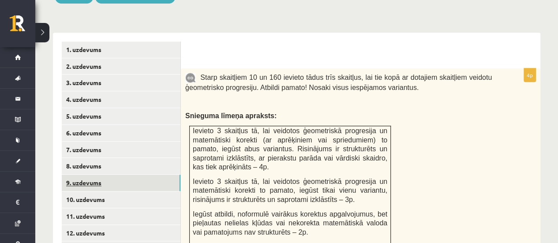
click at [87, 176] on link "9. uzdevums" at bounding box center [121, 183] width 119 height 16
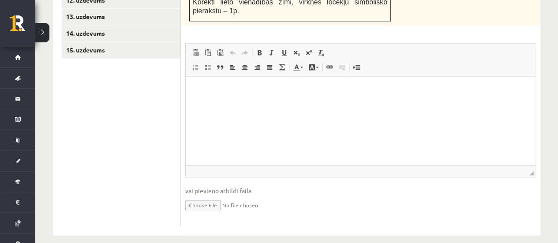
scroll to position [592, 0]
click at [251, 196] on input "file" at bounding box center [360, 205] width 351 height 18
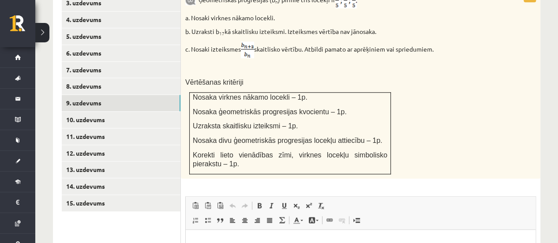
scroll to position [440, 0]
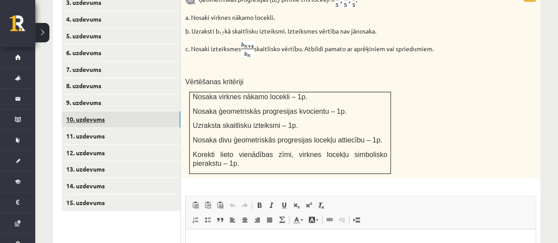
click at [100, 111] on link "10. uzdevums" at bounding box center [121, 119] width 119 height 16
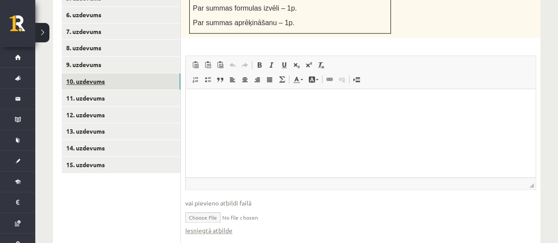
scroll to position [479, 0]
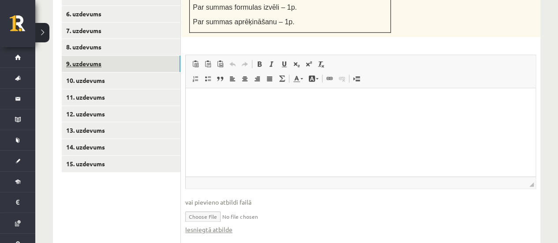
click at [83, 56] on link "9. uzdevums" at bounding box center [121, 64] width 119 height 16
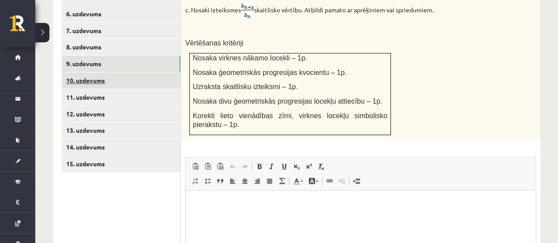
scroll to position [0, 0]
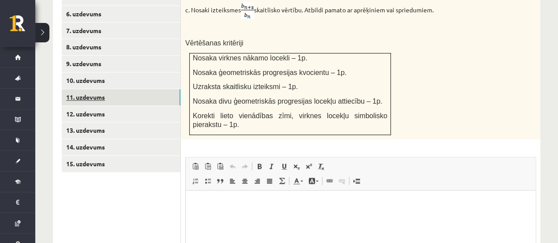
click at [93, 89] on link "11. uzdevums" at bounding box center [121, 97] width 119 height 16
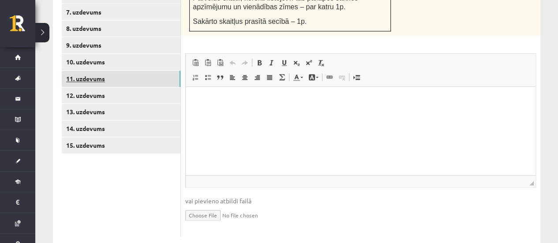
scroll to position [508, 0]
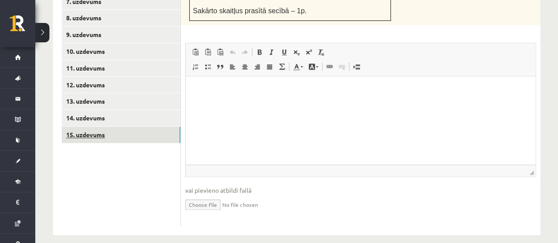
click at [93, 127] on link "15. uzdevums" at bounding box center [121, 135] width 119 height 16
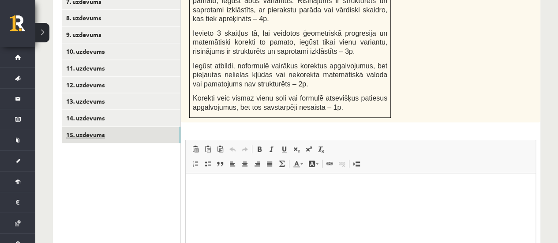
scroll to position [0, 0]
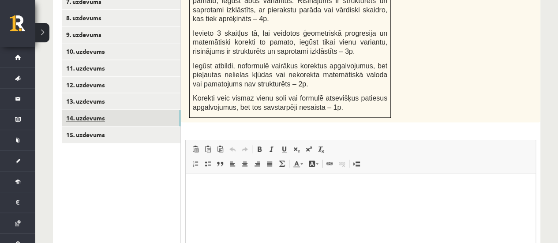
click at [78, 110] on link "14. uzdevums" at bounding box center [121, 118] width 119 height 16
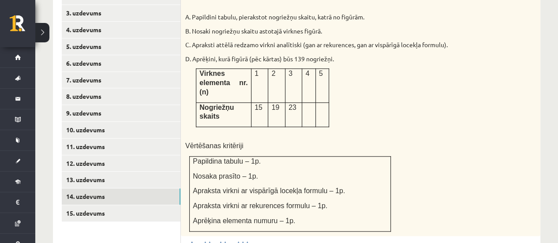
scroll to position [406, 0]
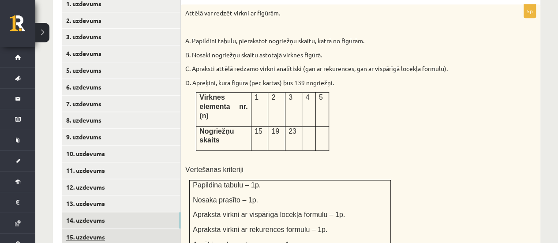
drag, startPoint x: 229, startPoint y: 114, endPoint x: 96, endPoint y: 222, distance: 171.5
click at [96, 229] on link "15. uzdevums" at bounding box center [121, 237] width 119 height 16
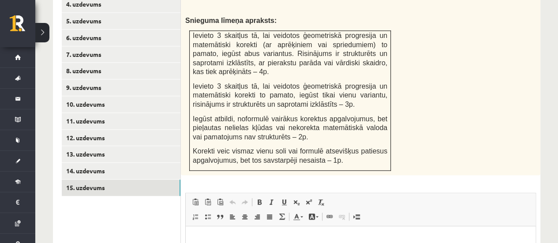
scroll to position [455, 0]
drag, startPoint x: 316, startPoint y: 100, endPoint x: 233, endPoint y: 74, distance: 86.9
click at [233, 82] on span "Ievieto 3 skaitļus tā, lai veidotos ģeometriskā progresija un matemātiski korek…" at bounding box center [290, 95] width 194 height 26
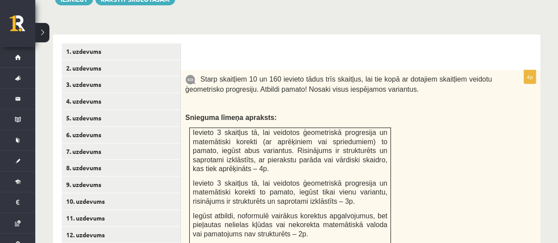
scroll to position [358, 0]
click at [282, 113] on p "Snieguma līmeņa apraksts:" at bounding box center [338, 117] width 306 height 9
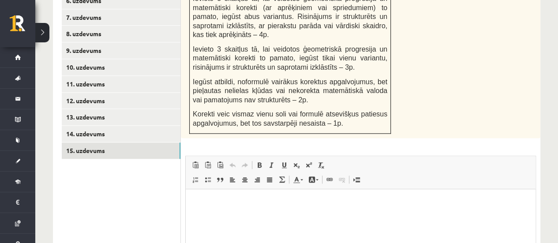
scroll to position [492, 0]
click at [322, 49] on span "Ievieto 3 skaitļus tā, lai veidotos ģeometriskā progresija un matemātiski korek…" at bounding box center [290, 58] width 194 height 26
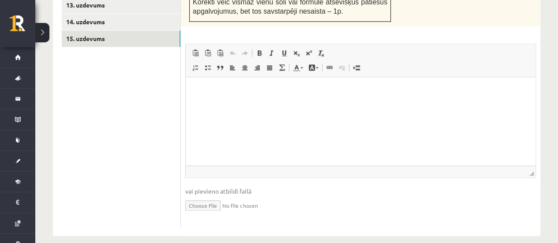
scroll to position [604, 0]
click at [219, 196] on input "file" at bounding box center [360, 205] width 351 height 18
type input "**********"
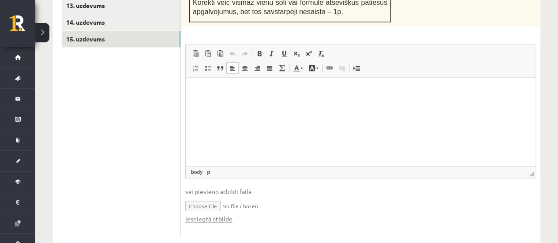
drag, startPoint x: 26, startPoint y: 73, endPoint x: 93, endPoint y: 113, distance: 78.3
click at [93, 113] on ul "1. uzdevums 2. uzdevums 3. uzdevums 4. uzdevums 5. uzdevums 6. uzdevums 7. uzde…" at bounding box center [121, 17] width 119 height 439
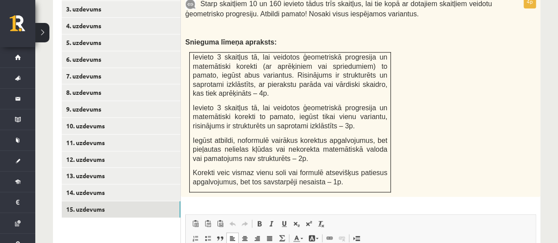
scroll to position [429, 0]
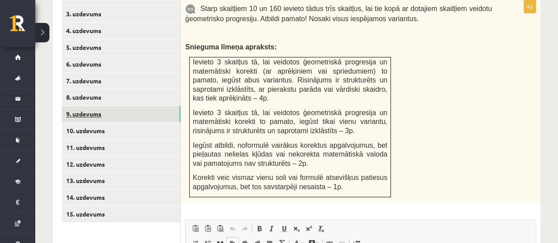
click at [93, 106] on link "9. uzdevums" at bounding box center [121, 114] width 119 height 16
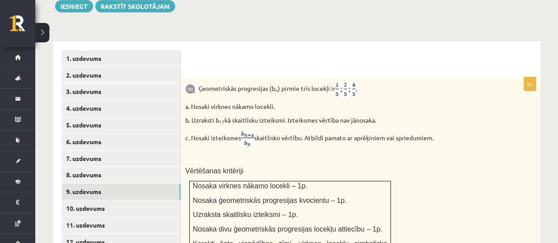
scroll to position [351, 0]
click at [247, 81] on p "Ģeometriskās progresijas (b n ) pirmie trīs locekļi ir" at bounding box center [338, 88] width 306 height 15
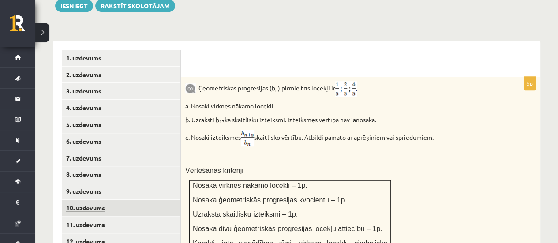
click at [92, 200] on link "10. uzdevums" at bounding box center [121, 208] width 119 height 16
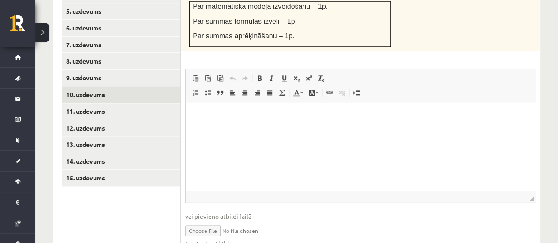
scroll to position [500, 0]
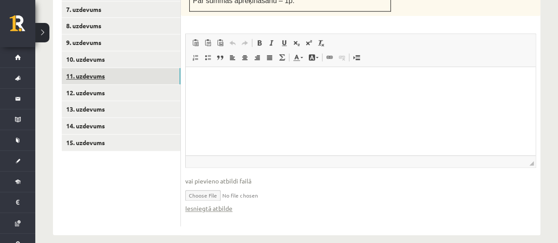
click at [101, 72] on link "11. uzdevums" at bounding box center [121, 76] width 119 height 16
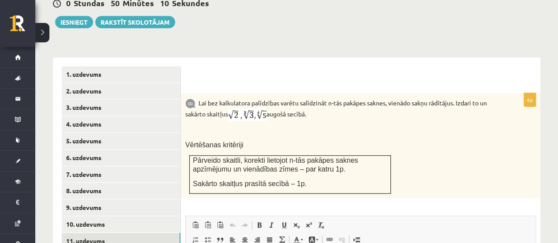
scroll to position [322, 0]
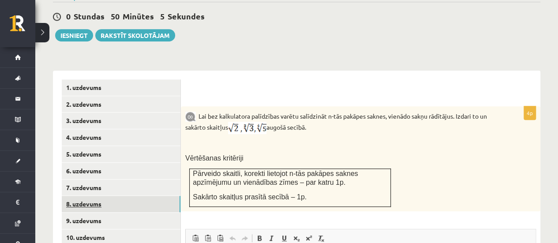
click at [89, 196] on link "8. uzdevums" at bounding box center [121, 204] width 119 height 16
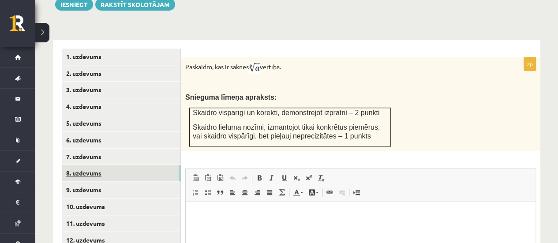
scroll to position [0, 0]
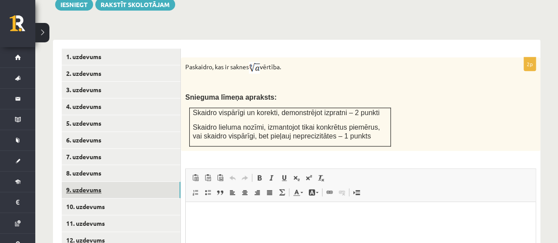
click at [93, 182] on link "9. uzdevums" at bounding box center [121, 190] width 119 height 16
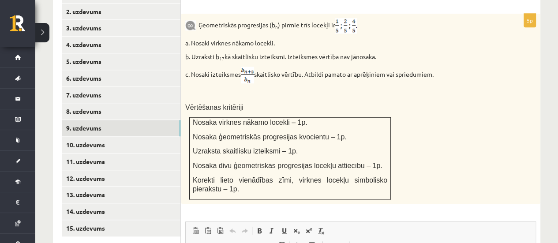
scroll to position [415, 0]
click at [308, 135] on td "Nosaka virknes nākamo locekli – 1p. Nosaka ģeometriskās progresijas kvocientu –…" at bounding box center [290, 159] width 201 height 82
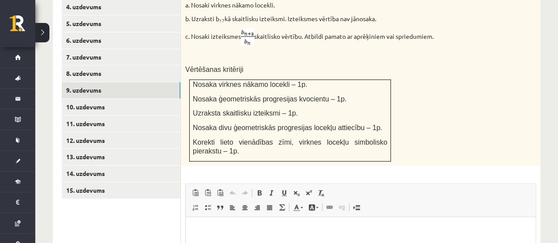
scroll to position [449, 0]
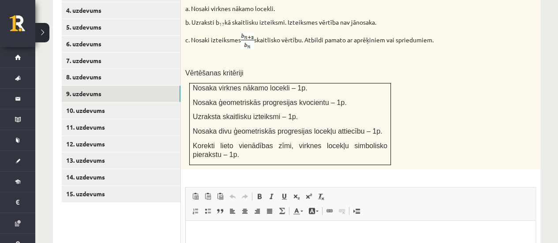
click at [372, 190] on span "Вставить Комбинация клавиш Ctrl+V Вставить только текст Комбинация клавиш Ctrl+…" at bounding box center [360, 197] width 343 height 15
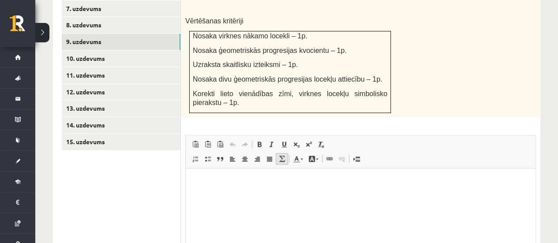
scroll to position [593, 0]
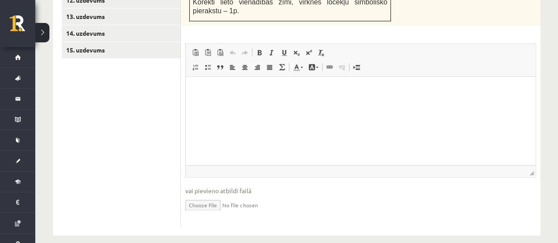
click at [219, 198] on input "file" at bounding box center [360, 204] width 351 height 18
type input "**********"
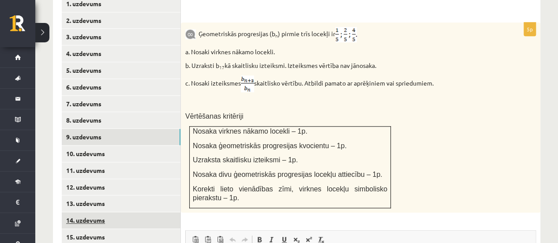
scroll to position [405, 0]
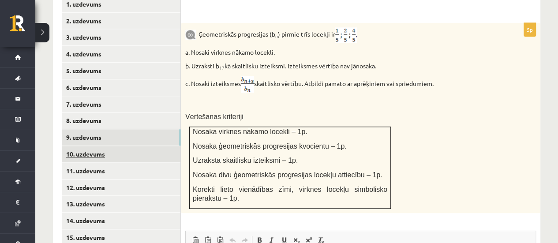
click at [103, 146] on link "10. uzdevums" at bounding box center [121, 154] width 119 height 16
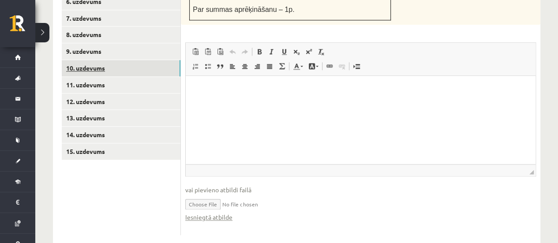
scroll to position [490, 0]
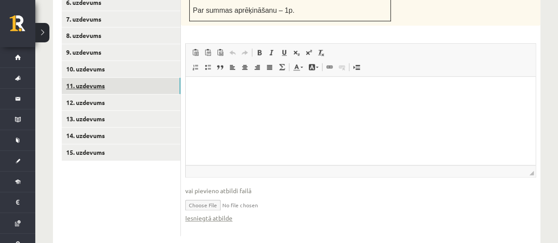
click at [105, 78] on link "11. uzdevums" at bounding box center [121, 86] width 119 height 16
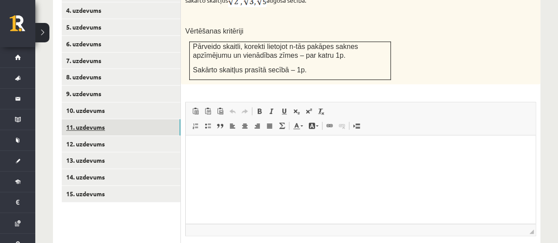
scroll to position [450, 0]
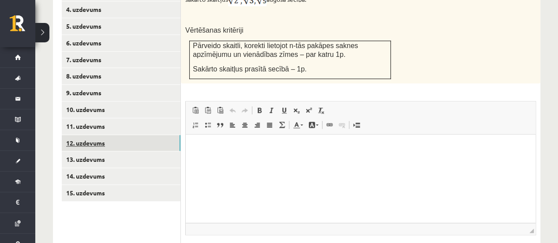
click at [101, 135] on link "12. uzdevums" at bounding box center [121, 143] width 119 height 16
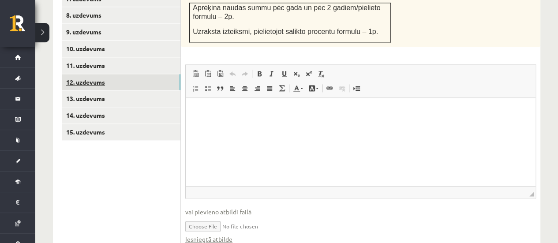
scroll to position [514, 0]
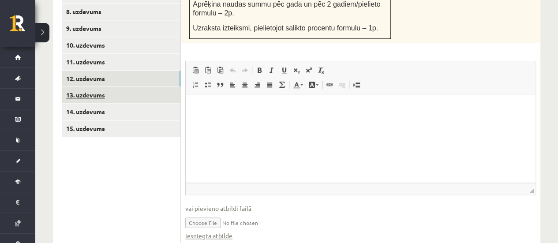
click at [104, 87] on link "13. uzdevums" at bounding box center [121, 95] width 119 height 16
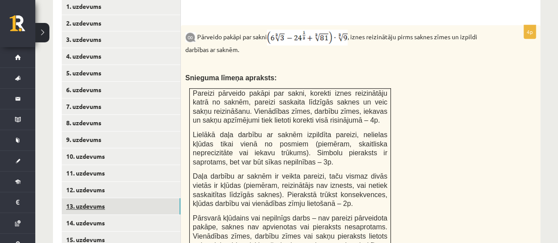
scroll to position [404, 0]
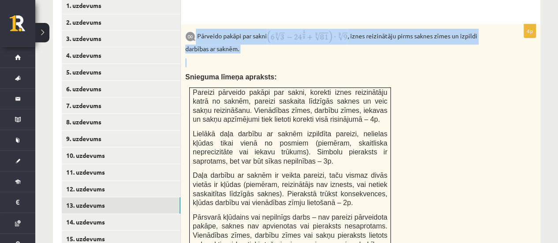
drag, startPoint x: 196, startPoint y: 25, endPoint x: 250, endPoint y: 46, distance: 57.4
click at [250, 46] on div "Pārveido pakāpi par sakni , iznes reizinātāju pirms saknes zīmes un izpildi dar…" at bounding box center [360, 146] width 359 height 244
click at [358, 41] on p "Pārveido pakāpi par sakni , iznes reizinātāju pirms saknes zīmes un izpildi dar…" at bounding box center [338, 41] width 306 height 25
drag, startPoint x: 198, startPoint y: 24, endPoint x: 242, endPoint y: 51, distance: 51.4
click at [242, 51] on div "Pārveido pakāpi par sakni , iznes reizinātāju pirms saknes zīmes un izpildi dar…" at bounding box center [360, 146] width 359 height 244
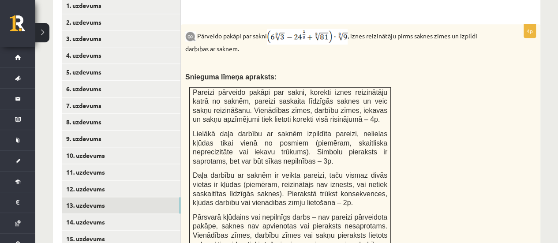
click at [261, 99] on span "Pareizi pārveido pakāpi par sakni, korekti iznes reizinātāju katrā no saknēm, p…" at bounding box center [290, 106] width 194 height 35
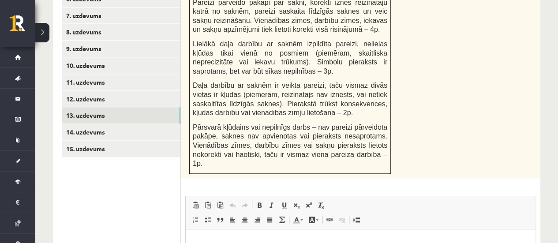
scroll to position [637, 0]
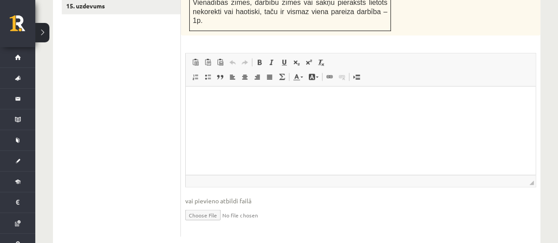
click at [214, 205] on input "file" at bounding box center [360, 214] width 351 height 18
click at [213, 205] on input "file" at bounding box center [360, 214] width 351 height 18
type input "**********"
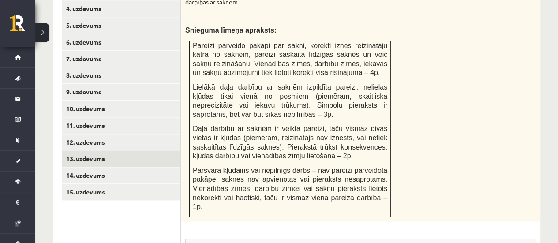
scroll to position [450, 0]
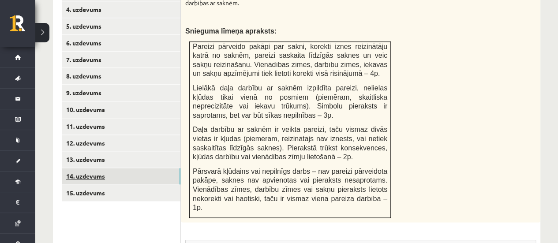
click at [93, 168] on link "14. uzdevums" at bounding box center [121, 176] width 119 height 16
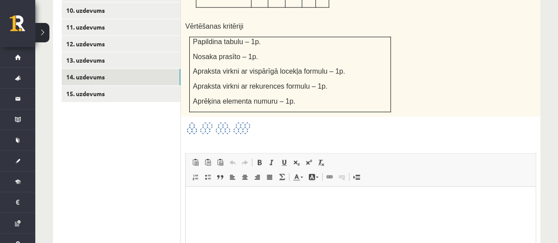
scroll to position [549, 0]
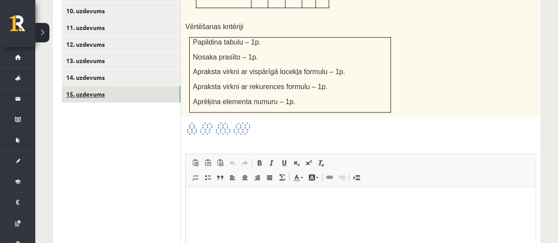
click at [104, 88] on link "15. uzdevums" at bounding box center [121, 94] width 119 height 16
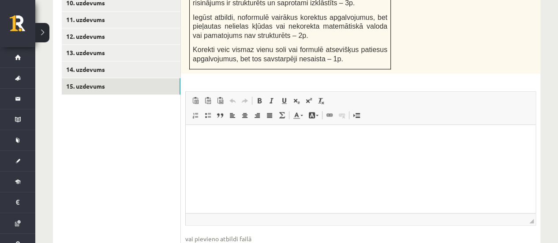
scroll to position [556, 0]
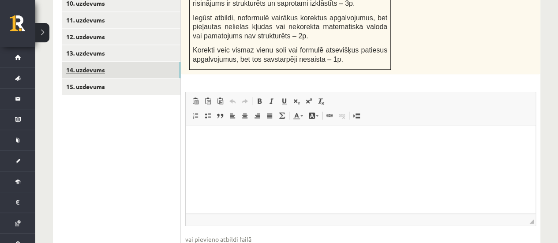
click at [92, 62] on link "14. uzdevums" at bounding box center [121, 70] width 119 height 16
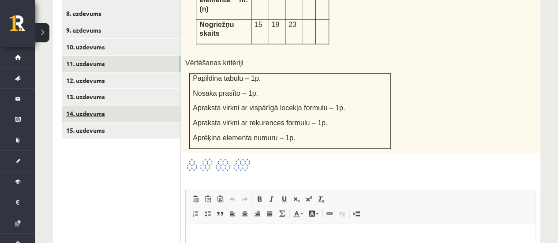
scroll to position [0, 0]
click at [92, 56] on link "11. uzdevums" at bounding box center [121, 64] width 119 height 16
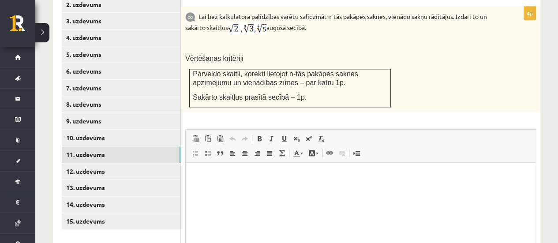
scroll to position [508, 0]
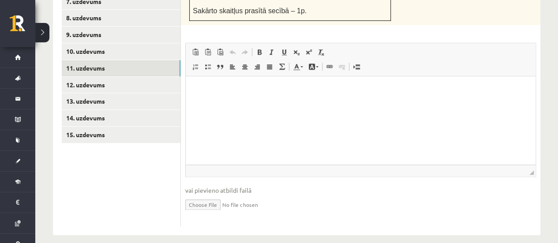
click at [227, 198] on input "file" at bounding box center [360, 204] width 351 height 18
type input "**********"
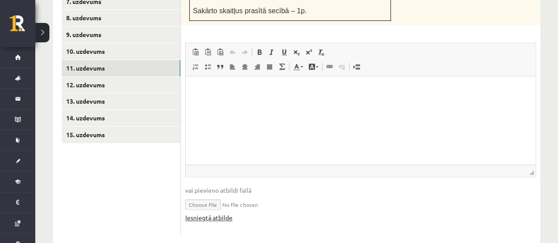
click at [209, 213] on link "Iesniegtā atbilde" at bounding box center [208, 217] width 47 height 9
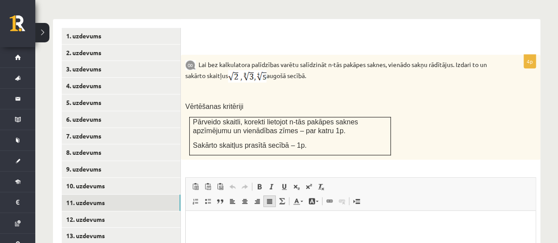
scroll to position [374, 0]
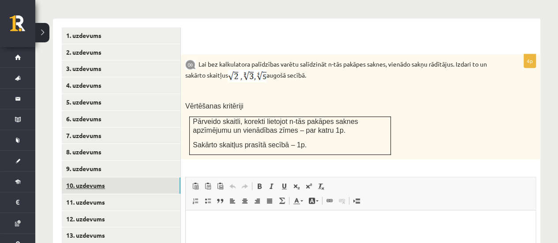
click at [93, 180] on link "10. uzdevums" at bounding box center [121, 185] width 119 height 16
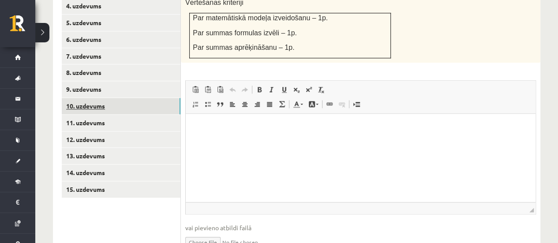
scroll to position [454, 0]
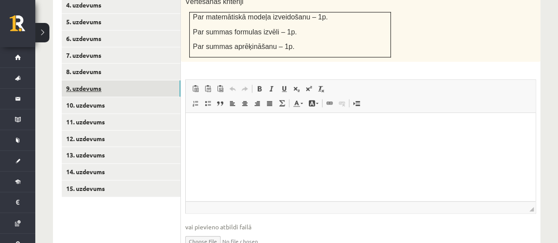
click at [116, 80] on link "9. uzdevums" at bounding box center [121, 88] width 119 height 16
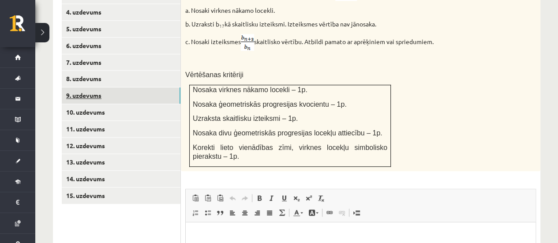
scroll to position [449, 0]
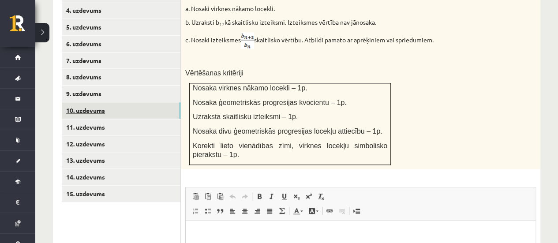
click at [89, 102] on link "10. uzdevums" at bounding box center [121, 110] width 119 height 16
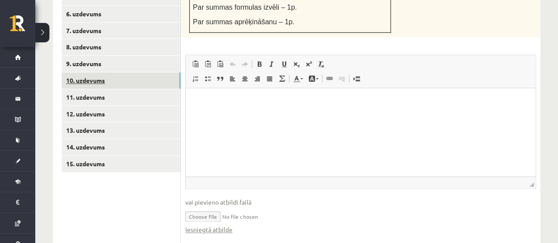
scroll to position [483, 0]
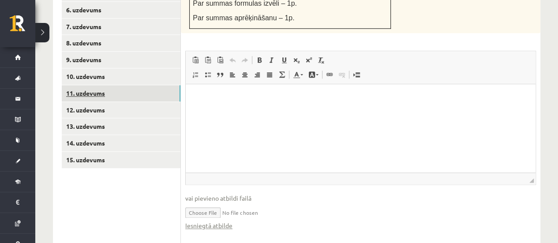
click at [87, 85] on link "11. uzdevums" at bounding box center [121, 93] width 119 height 16
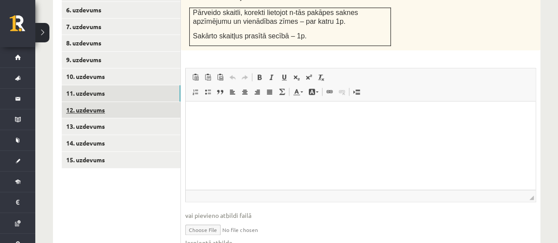
scroll to position [0, 0]
click at [99, 102] on link "12. uzdevums" at bounding box center [121, 110] width 119 height 16
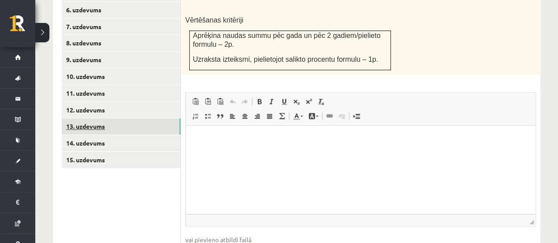
click at [92, 118] on link "13. uzdevums" at bounding box center [121, 126] width 119 height 16
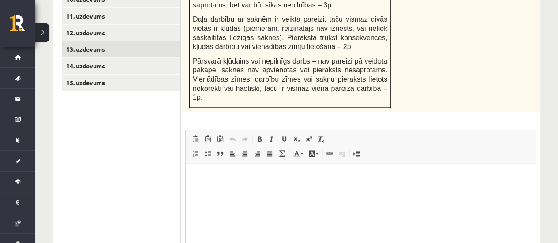
scroll to position [558, 0]
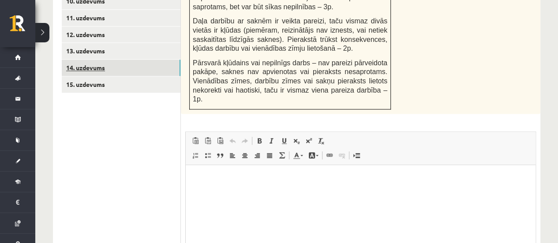
click at [118, 64] on link "14. uzdevums" at bounding box center [121, 68] width 119 height 16
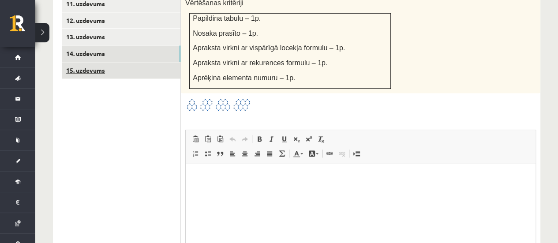
scroll to position [0, 0]
click at [117, 63] on link "15. uzdevums" at bounding box center [121, 70] width 119 height 16
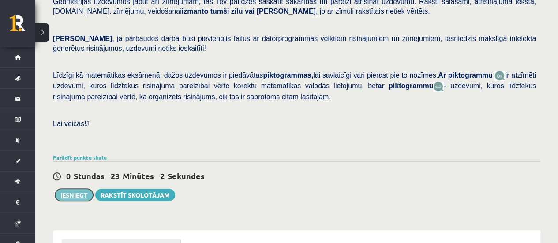
click at [75, 189] on button "Iesniegt" at bounding box center [74, 195] width 38 height 12
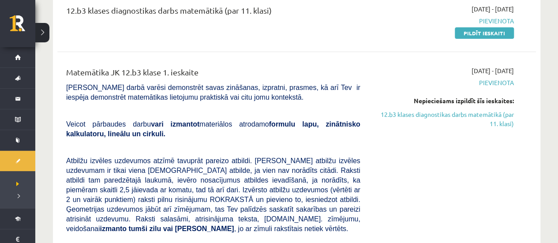
scroll to position [121, 0]
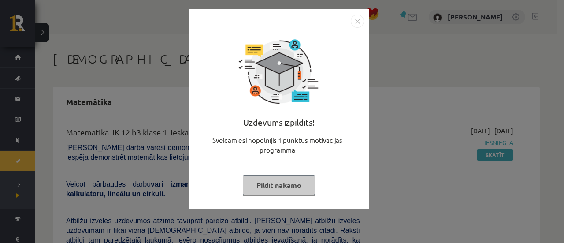
click at [288, 183] on button "Pildīt nākamo" at bounding box center [279, 185] width 72 height 20
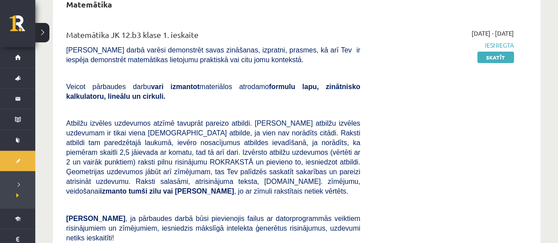
scroll to position [98, 0]
click at [503, 61] on link "Skatīt" at bounding box center [495, 56] width 37 height 11
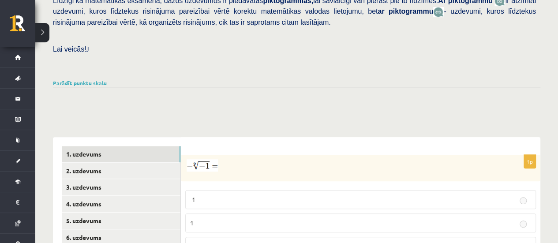
scroll to position [237, 0]
click at [87, 79] on link "Parādīt punktu skalu" at bounding box center [80, 82] width 54 height 7
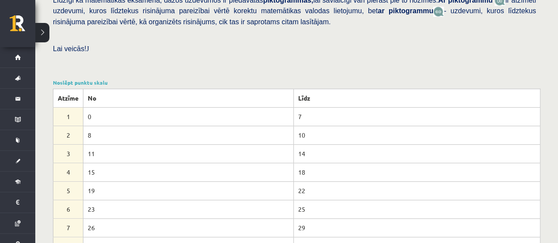
drag, startPoint x: 87, startPoint y: 75, endPoint x: 63, endPoint y: 131, distance: 61.6
click at [63, 131] on td "2" at bounding box center [68, 135] width 30 height 19
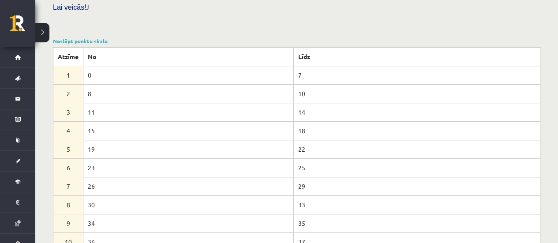
scroll to position [197, 0]
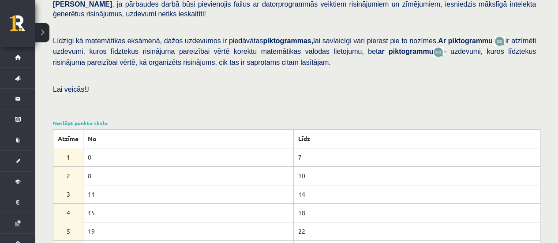
click at [220, 45] on span "ir atzīmēti uzdevumi, kuros līdztekus risinājuma pareizībai vērtē korektu matem…" at bounding box center [294, 46] width 483 height 18
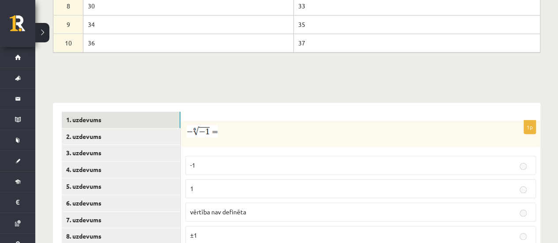
scroll to position [497, 0]
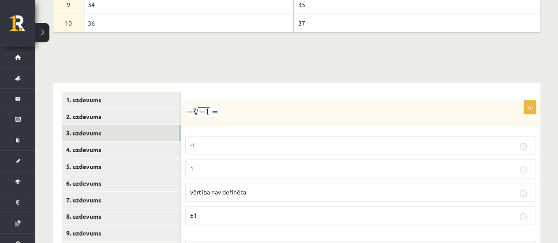
click at [169, 125] on link "3. uzdevums" at bounding box center [121, 133] width 119 height 16
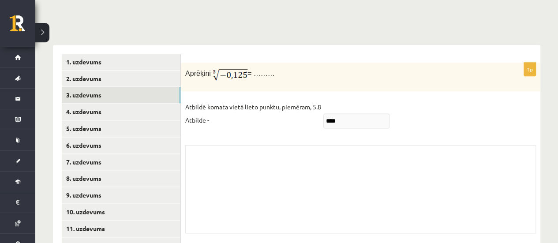
scroll to position [533, 0]
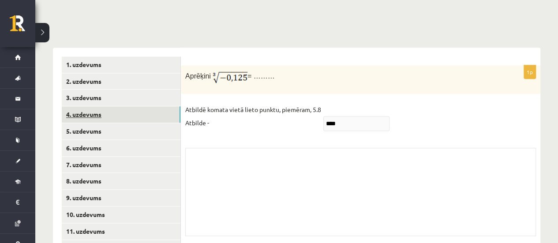
click at [108, 111] on link "4. uzdevums" at bounding box center [121, 114] width 119 height 16
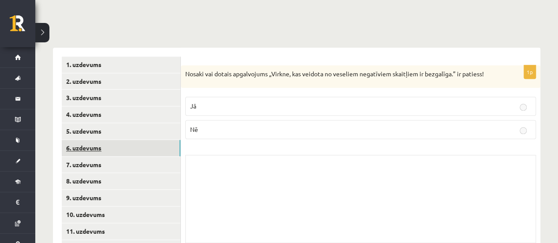
click at [112, 140] on link "6. uzdevums" at bounding box center [121, 148] width 119 height 16
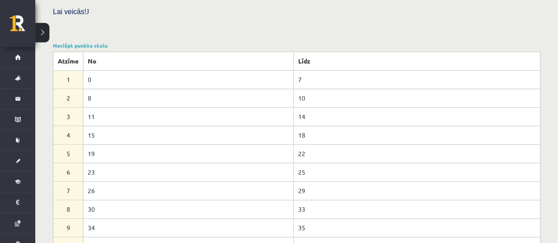
scroll to position [246, 0]
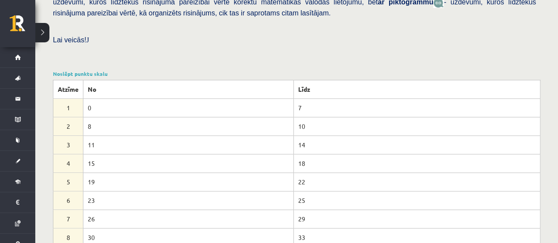
click at [230, 22] on p at bounding box center [294, 26] width 483 height 8
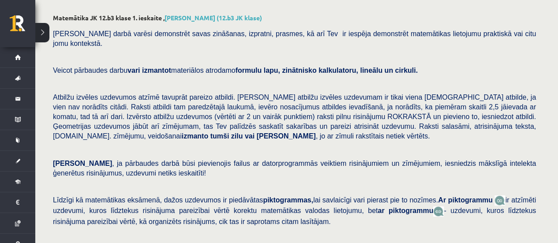
scroll to position [0, 0]
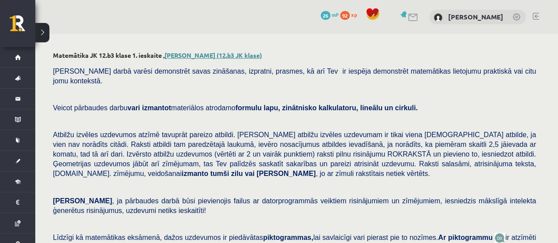
click at [228, 53] on link "[PERSON_NAME] (12.b3 JK klase)" at bounding box center [212, 55] width 97 height 8
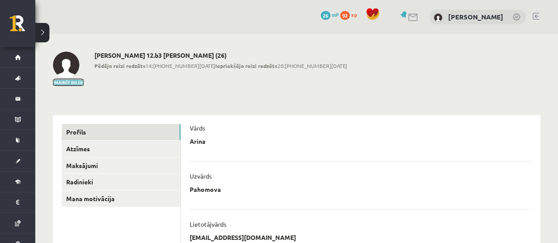
click at [67, 81] on button "Mainīt bildi" at bounding box center [68, 82] width 31 height 5
